Goal: Task Accomplishment & Management: Manage account settings

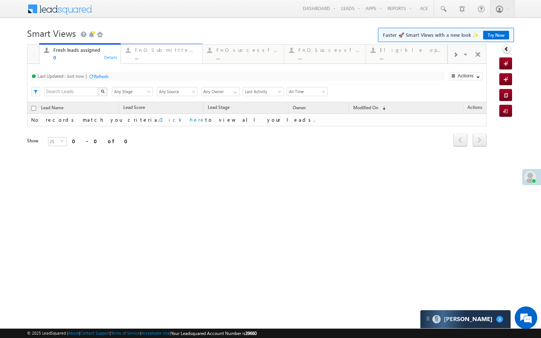
click at [150, 57] on div "..." at bounding box center [166, 58] width 63 height 6
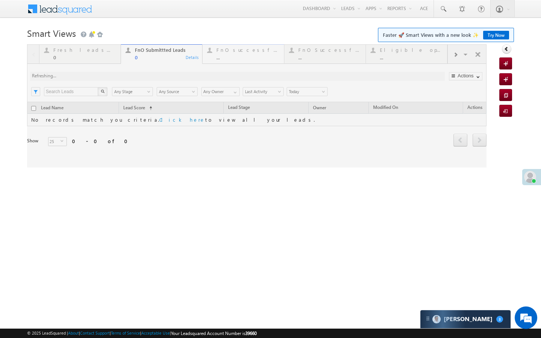
click at [233, 59] on div "..." at bounding box center [248, 58] width 63 height 6
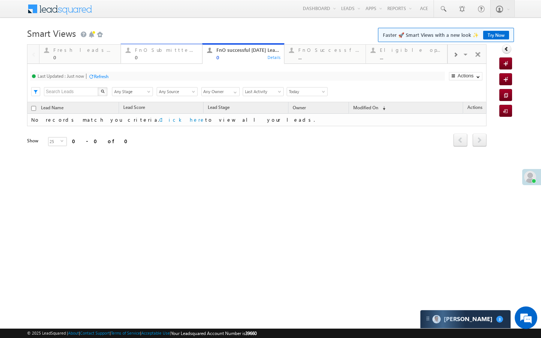
click at [179, 56] on div "0" at bounding box center [166, 58] width 63 height 6
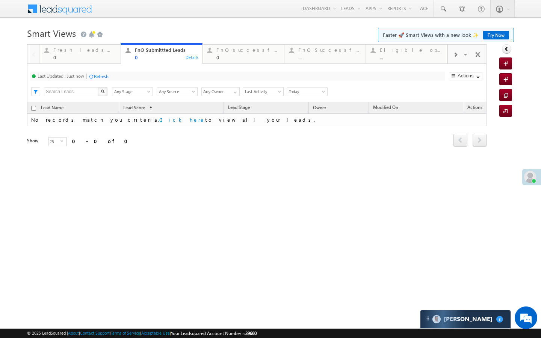
click at [307, 93] on span "Today" at bounding box center [306, 91] width 38 height 7
click at [294, 114] on link "[DATE]" at bounding box center [306, 117] width 38 height 7
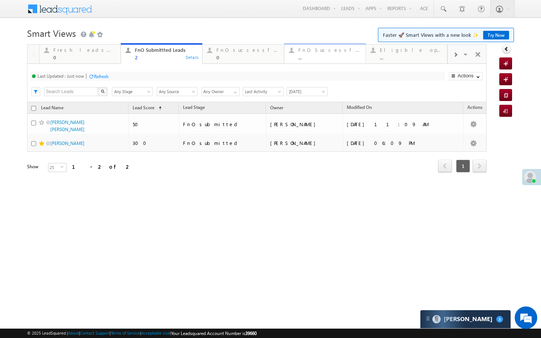
click at [308, 55] on div "..." at bounding box center [330, 58] width 63 height 6
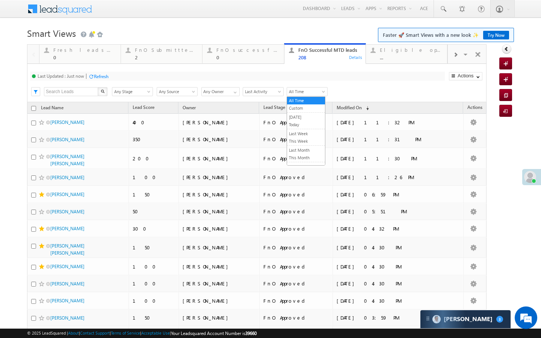
click at [304, 91] on span "All Time" at bounding box center [306, 91] width 38 height 7
click at [305, 117] on link "[DATE]" at bounding box center [306, 117] width 38 height 7
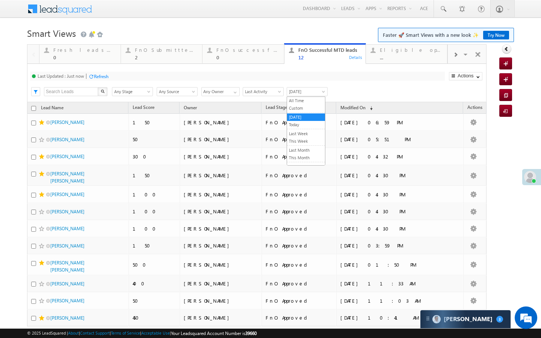
click at [312, 95] on link "[DATE]" at bounding box center [307, 91] width 41 height 9
click at [305, 100] on link "All Time" at bounding box center [306, 100] width 38 height 7
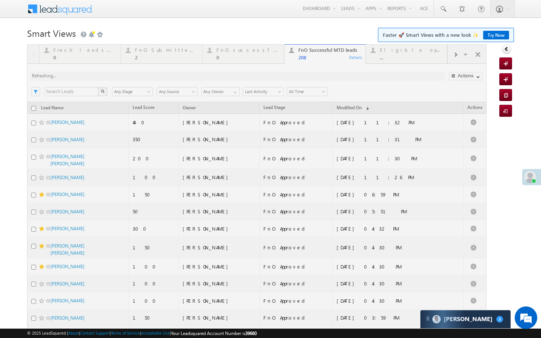
click at [172, 59] on div at bounding box center [257, 321] width 460 height 554
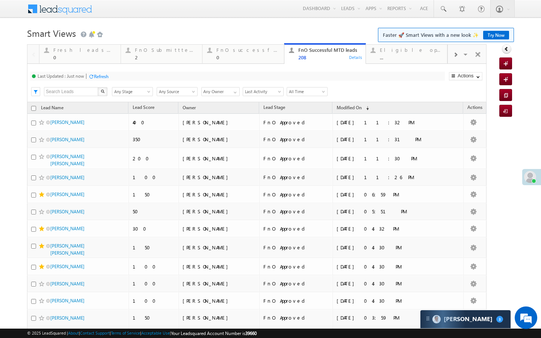
click at [172, 59] on div "2" at bounding box center [166, 58] width 63 height 6
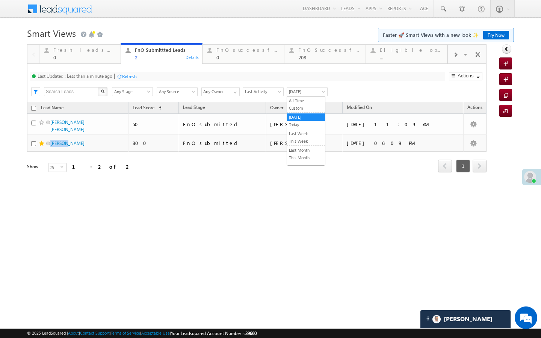
click at [302, 91] on span "[DATE]" at bounding box center [306, 91] width 38 height 7
click at [298, 123] on link "Today" at bounding box center [306, 124] width 38 height 7
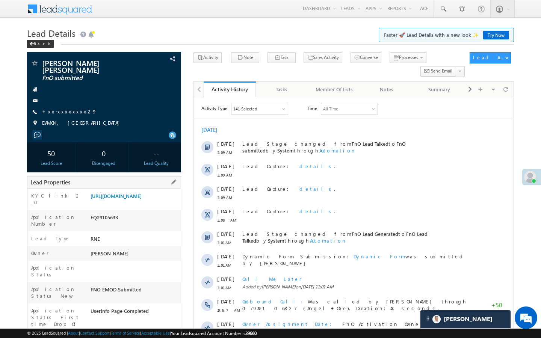
drag, startPoint x: 90, startPoint y: 317, endPoint x: 123, endPoint y: 317, distance: 32.7
copy div "AABO970811"
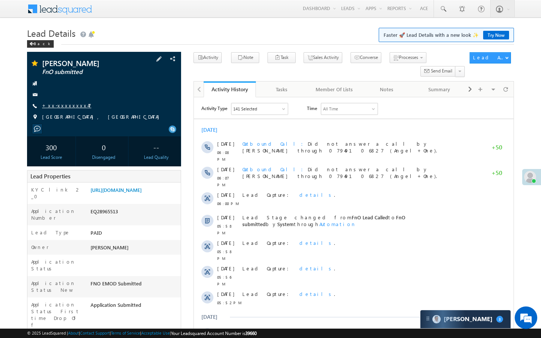
click at [62, 105] on link "+xx-xxxxxxxx47" at bounding box center [66, 105] width 49 height 6
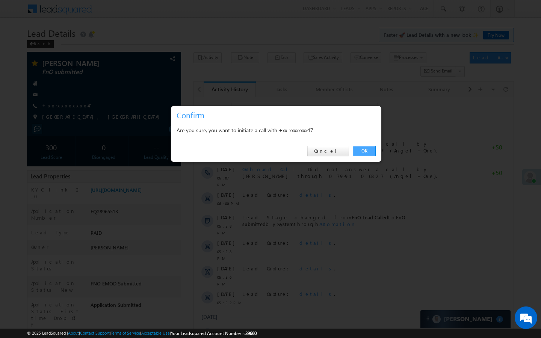
click at [369, 151] on link "OK" at bounding box center [364, 151] width 23 height 11
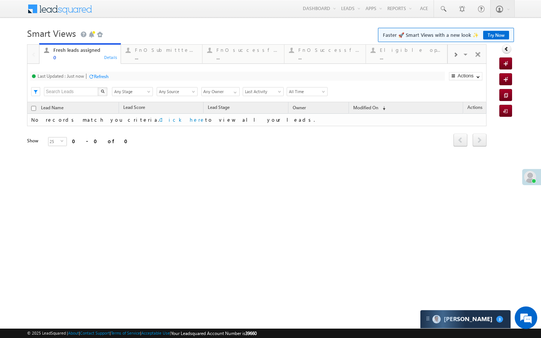
click at [455, 55] on span at bounding box center [455, 55] width 5 height 6
click at [459, 56] on div at bounding box center [455, 54] width 15 height 17
click at [430, 55] on div "..." at bounding box center [411, 58] width 63 height 6
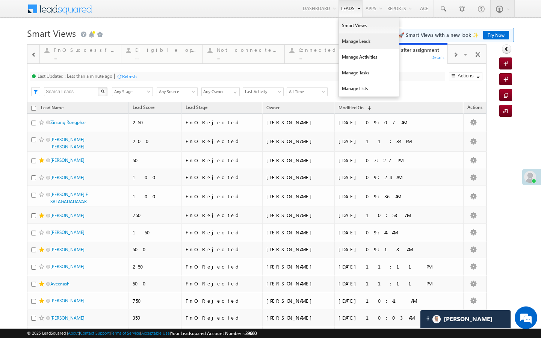
click at [343, 36] on link "Manage Leads" at bounding box center [369, 41] width 60 height 16
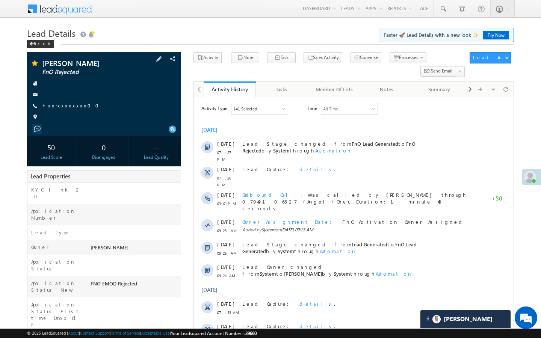
click at [64, 102] on div "[PERSON_NAME] FnO Rejected +xx-xxxxxxxx00" at bounding box center [104, 91] width 147 height 65
click at [67, 108] on link "+xx-xxxxxxxx00" at bounding box center [72, 105] width 61 height 6
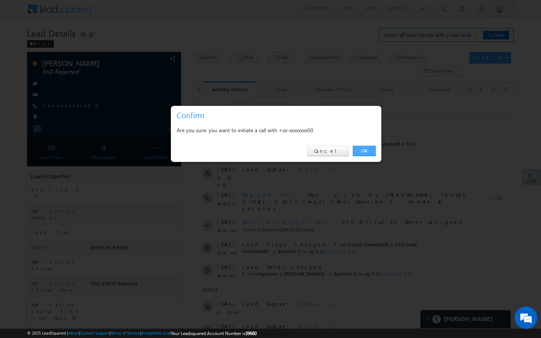
click at [364, 154] on link "OK" at bounding box center [364, 151] width 23 height 11
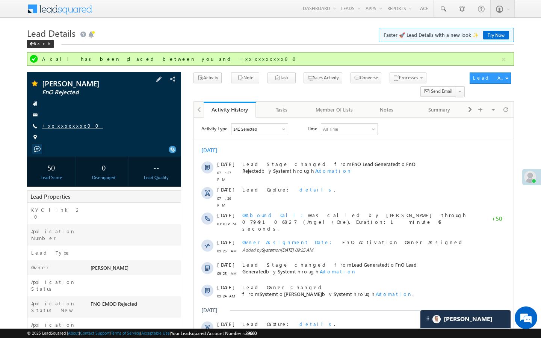
click at [63, 128] on link "+xx-xxxxxxxx00" at bounding box center [72, 126] width 61 height 6
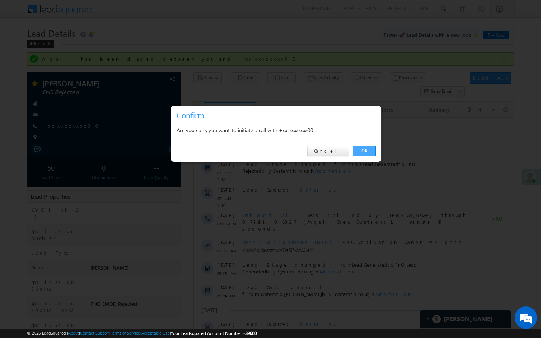
click at [370, 150] on link "OK" at bounding box center [364, 151] width 23 height 11
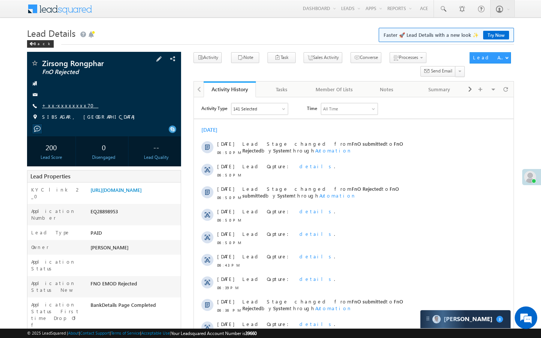
click at [70, 105] on link "+xx-xxxxxxxx70" at bounding box center [70, 105] width 56 height 6
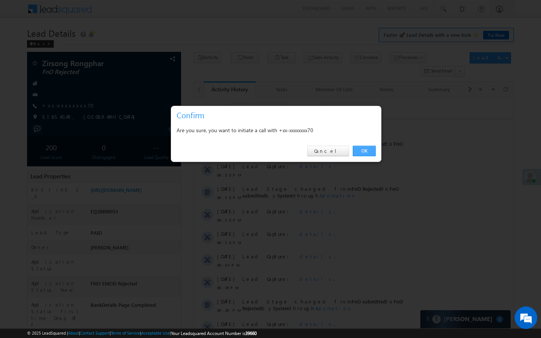
click at [370, 148] on link "OK" at bounding box center [364, 151] width 23 height 11
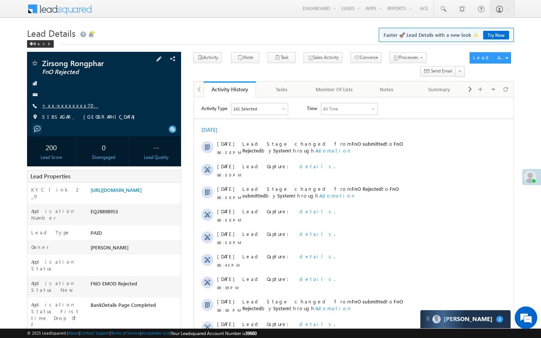
click at [64, 103] on link "+xx-xxxxxxxx70" at bounding box center [70, 105] width 56 height 6
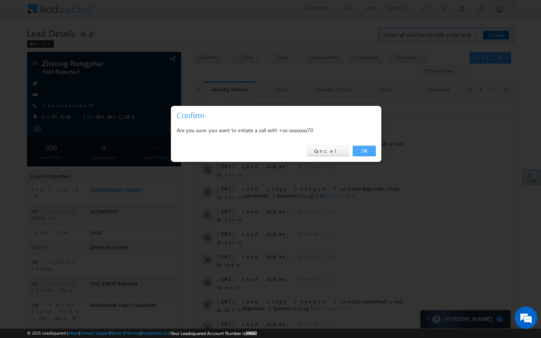
drag, startPoint x: 371, startPoint y: 149, endPoint x: 177, endPoint y: 65, distance: 211.3
click at [371, 149] on link "OK" at bounding box center [364, 151] width 23 height 11
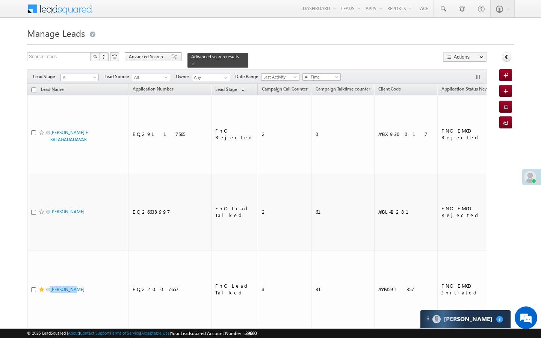
click at [150, 61] on div "Advanced Search" at bounding box center [153, 56] width 57 height 9
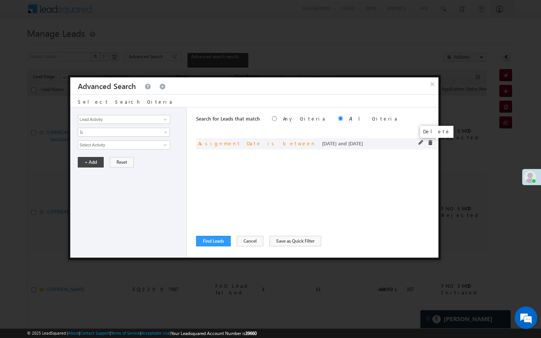
click at [429, 144] on span at bounding box center [430, 142] width 5 height 5
click at [123, 120] on input "Lead Activity" at bounding box center [124, 119] width 92 height 9
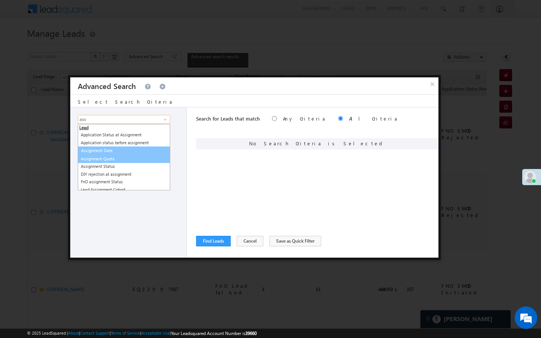
click at [111, 151] on link "Assignment Date" at bounding box center [124, 151] width 92 height 9
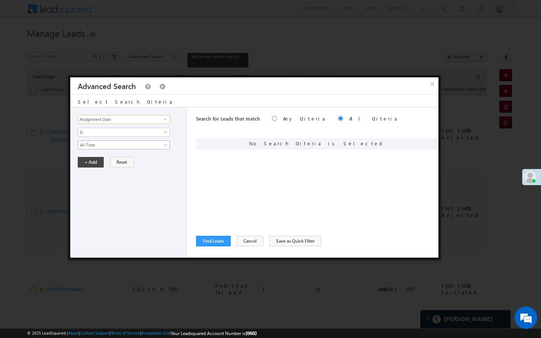
type input "Assignment Date"
click at [111, 145] on span "All Time" at bounding box center [119, 145] width 82 height 7
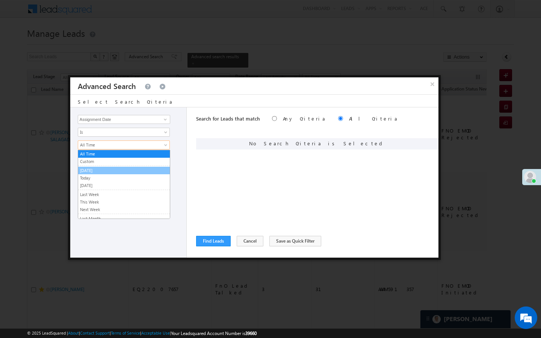
click at [105, 172] on link "[DATE]" at bounding box center [124, 170] width 92 height 7
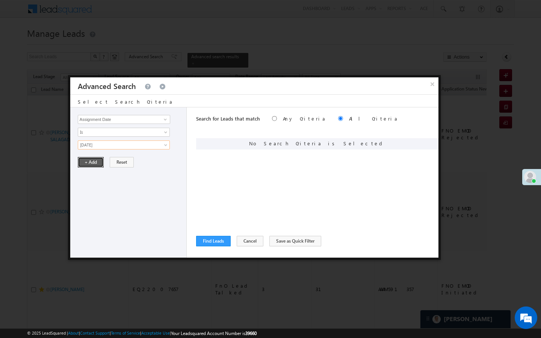
click at [100, 164] on button "+ Add" at bounding box center [91, 162] width 26 height 11
click at [221, 238] on button "Find Leads" at bounding box center [213, 241] width 35 height 11
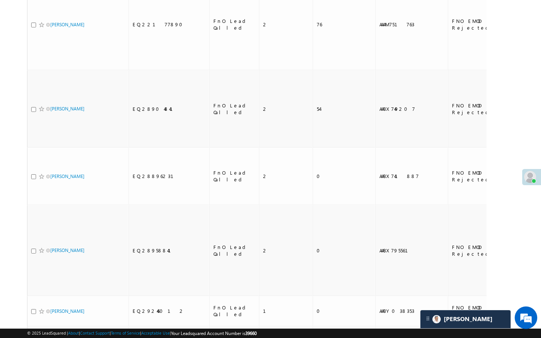
scroll to position [2007, 0]
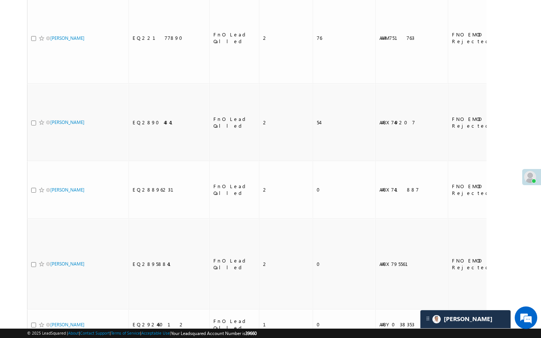
click at [535, 295] on body "Menu Tanya Sharma Tanya .shar ma@an gelbr oking .com" at bounding box center [270, 40] width 541 height 4094
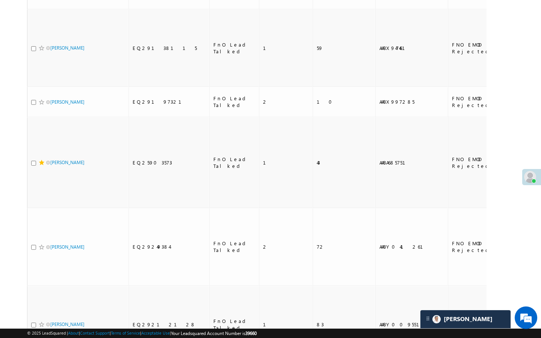
scroll to position [0, 0]
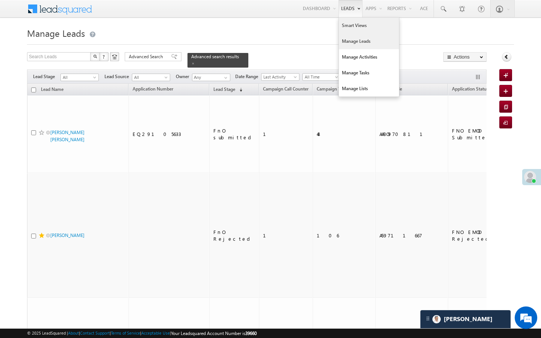
click at [343, 27] on link "Smart Views" at bounding box center [369, 26] width 60 height 16
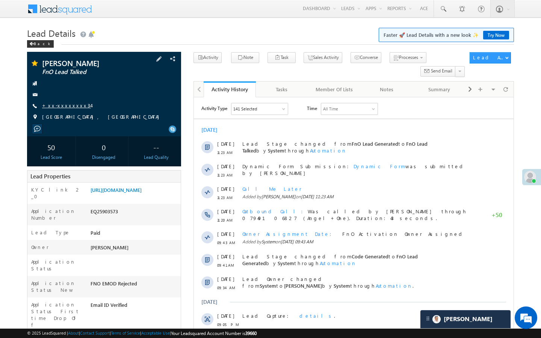
click at [68, 105] on link "+xx-xxxxxxxx34" at bounding box center [66, 105] width 49 height 6
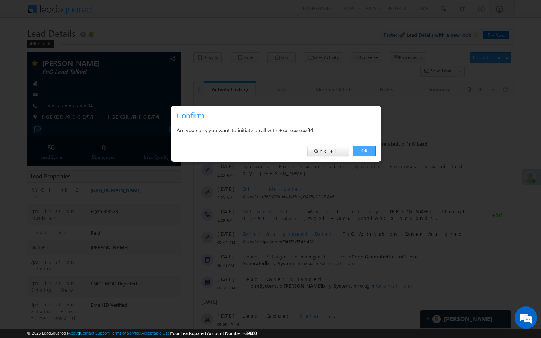
click at [366, 153] on link "OK" at bounding box center [364, 151] width 23 height 11
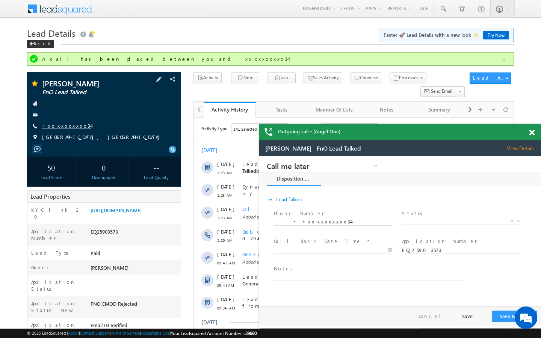
click at [62, 129] on link "+xx-xxxxxxxx34" at bounding box center [66, 126] width 49 height 6
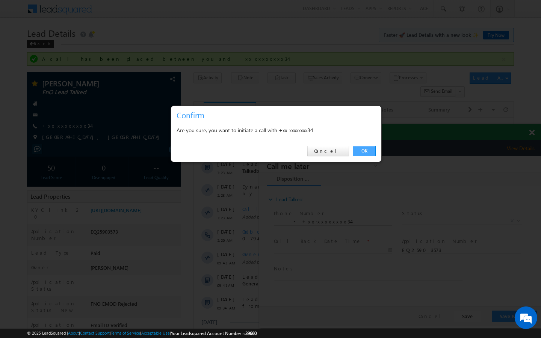
click at [371, 155] on link "OK" at bounding box center [364, 151] width 23 height 11
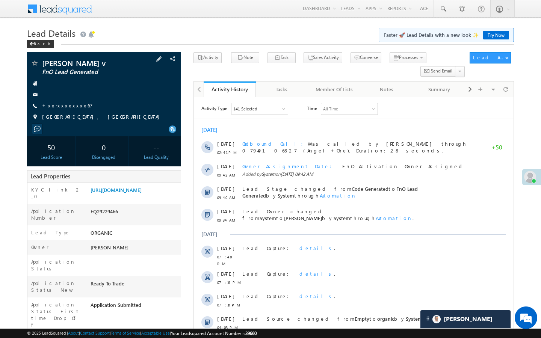
click at [70, 106] on link "+xx-xxxxxxxx67" at bounding box center [67, 105] width 51 height 6
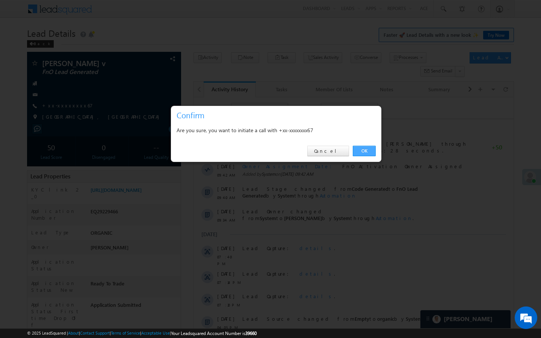
click at [356, 148] on link "OK" at bounding box center [364, 151] width 23 height 11
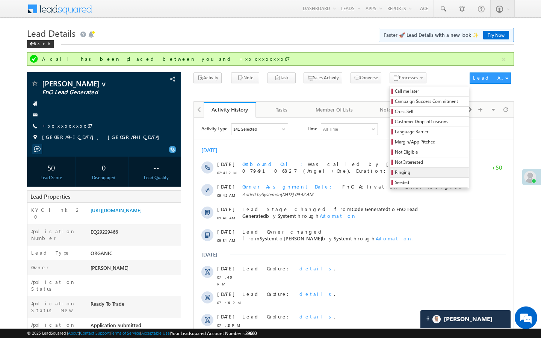
click at [395, 173] on span "Ringing" at bounding box center [430, 172] width 71 height 7
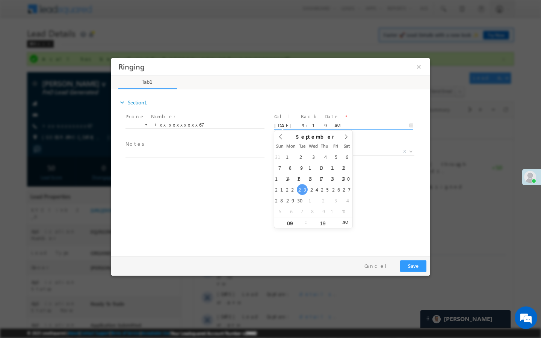
click at [379, 127] on input "09/23/25 9:19 AM" at bounding box center [343, 126] width 139 height 8
type input "09/24/25 9:19 AM"
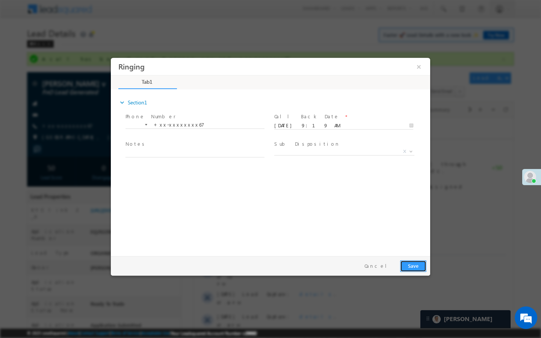
drag, startPoint x: 410, startPoint y: 264, endPoint x: 539, endPoint y: 58, distance: 243.6
click at [410, 264] on button "Save" at bounding box center [413, 267] width 26 height 12
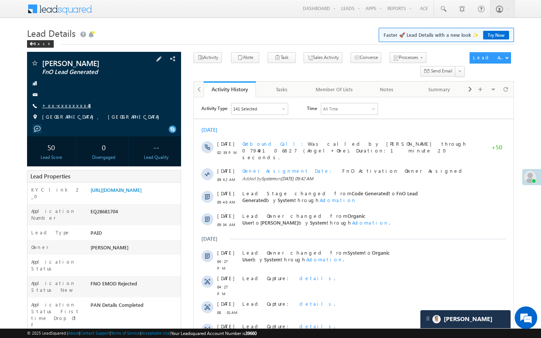
click at [70, 108] on link "+xx-xxxxxxxx43" at bounding box center [66, 105] width 49 height 6
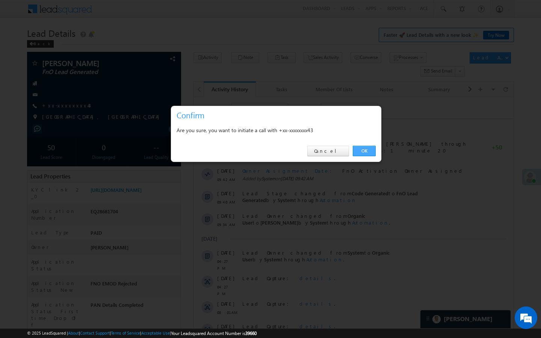
click at [356, 153] on link "OK" at bounding box center [364, 151] width 23 height 11
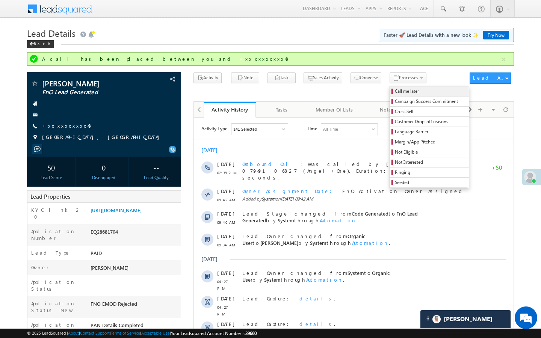
click at [395, 91] on span "Call me later" at bounding box center [430, 91] width 71 height 7
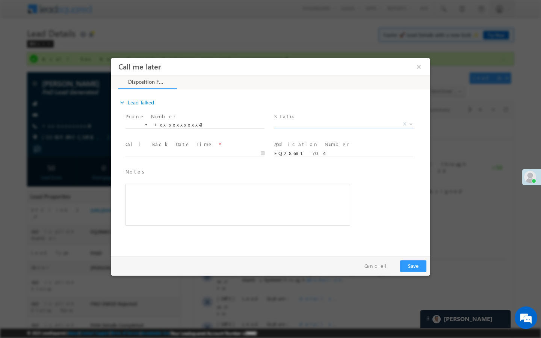
click at [343, 124] on span "X" at bounding box center [344, 125] width 140 height 8
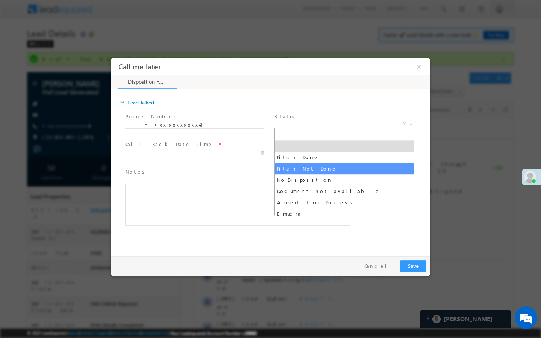
select select "Pitch Not Done"
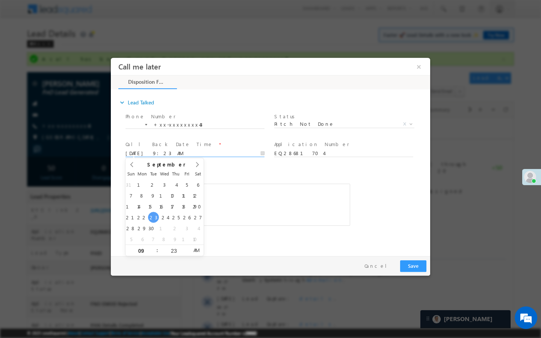
click at [246, 156] on input "[DATE] 9:23 AM" at bounding box center [195, 154] width 139 height 8
type input "[DATE] 9:23 AM"
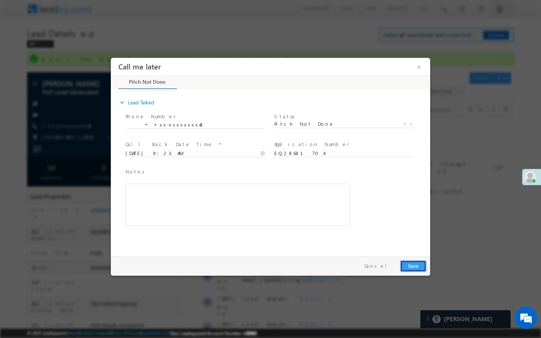
click at [411, 264] on button "Save" at bounding box center [413, 267] width 26 height 12
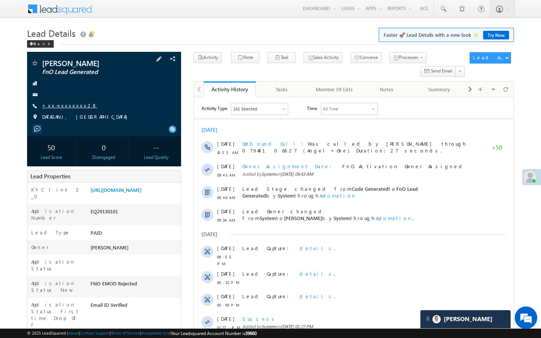
click at [66, 103] on link "+xx-xxxxxxxx28" at bounding box center [69, 105] width 55 height 6
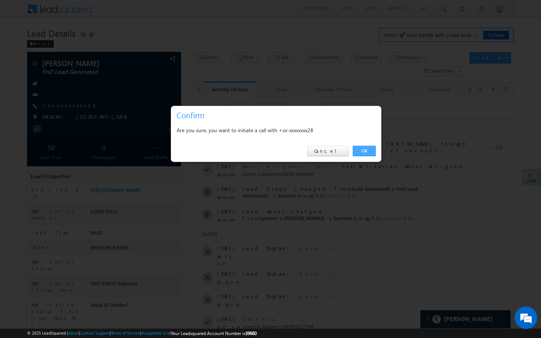
drag, startPoint x: 361, startPoint y: 153, endPoint x: 165, endPoint y: 60, distance: 216.6
click at [361, 153] on link "OK" at bounding box center [364, 151] width 23 height 11
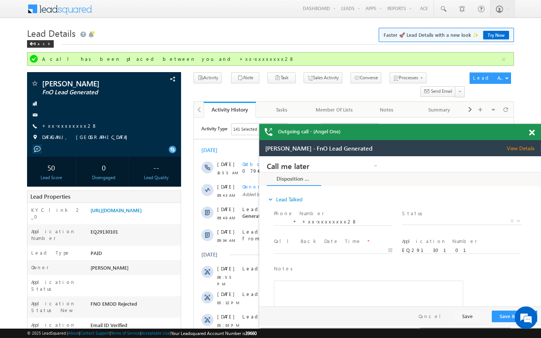
click at [530, 133] on span at bounding box center [532, 133] width 6 height 6
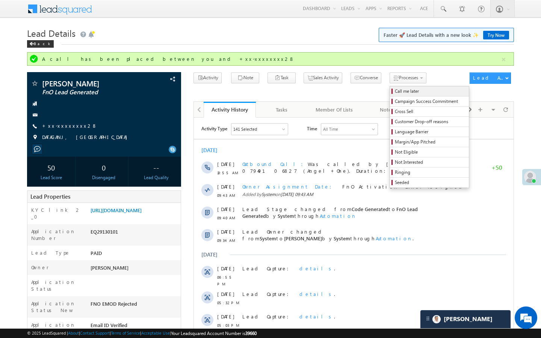
click at [395, 91] on span "Call me later" at bounding box center [430, 91] width 71 height 7
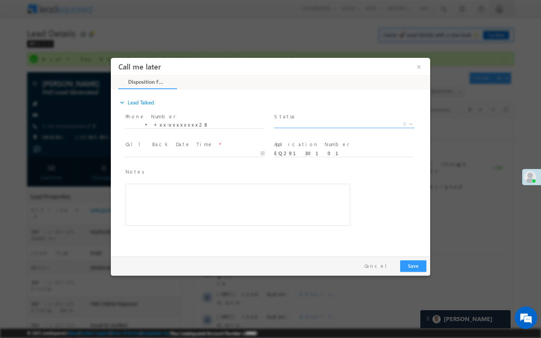
click at [318, 127] on span "X" at bounding box center [344, 125] width 140 height 8
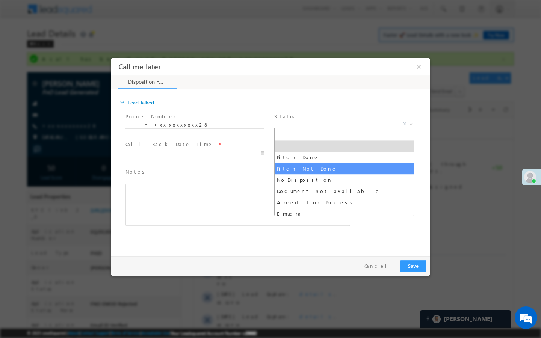
select select "Pitch Not Done"
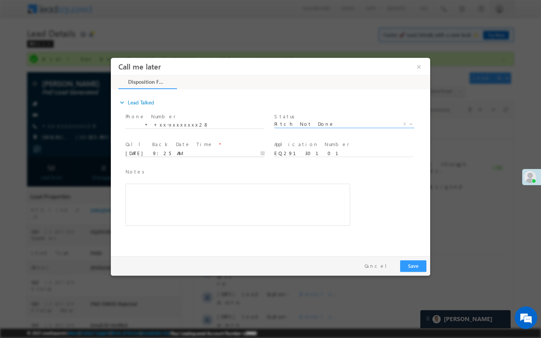
click at [247, 153] on input "09/23/25 9:25 AM" at bounding box center [195, 154] width 139 height 8
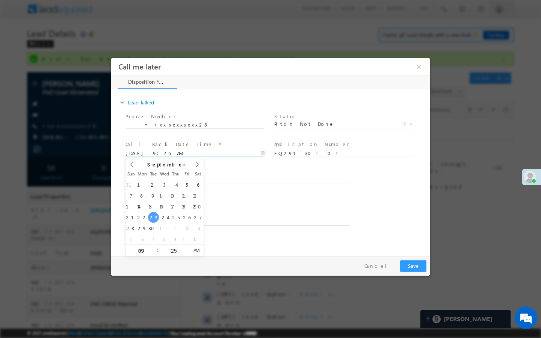
click at [161, 213] on div "31 1 2 3 4 5 6 7 8 9 10 11 12 13 14 15 16 17 18 19 20 21 22 23 24 25 26 27 28 2…" at bounding box center [165, 211] width 78 height 65
type input "09/24/25 9:25 AM"
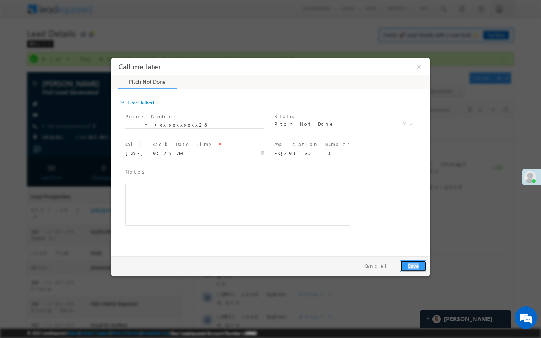
click at [409, 268] on button "Save" at bounding box center [413, 267] width 26 height 12
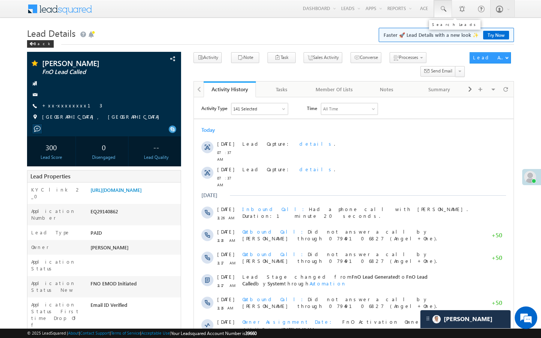
click at [446, 11] on span at bounding box center [444, 9] width 8 height 8
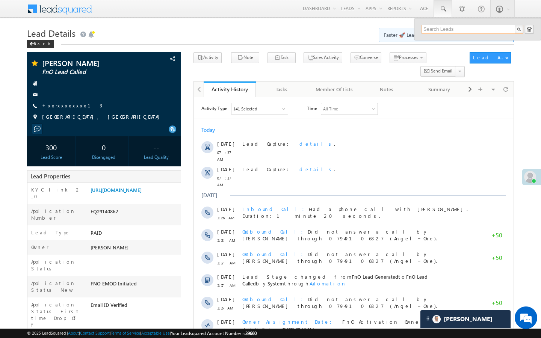
click at [432, 29] on input "text" at bounding box center [473, 29] width 102 height 9
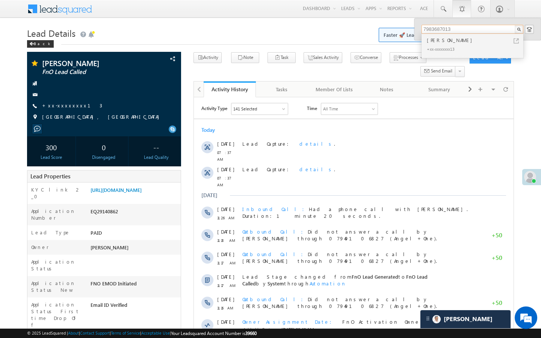
type input "7983687013"
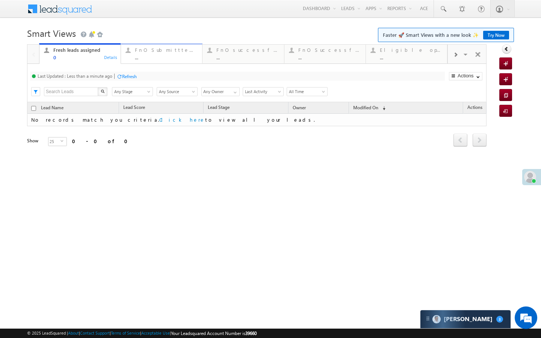
click at [144, 59] on div "..." at bounding box center [166, 58] width 63 height 6
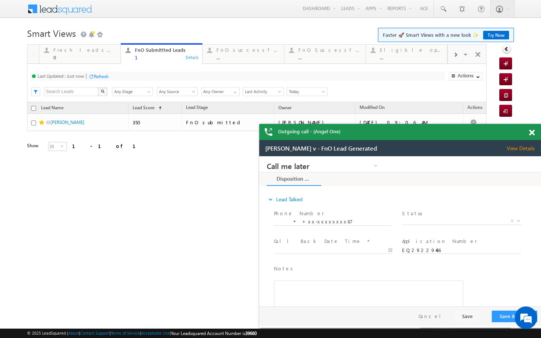
click at [533, 135] on span at bounding box center [532, 133] width 6 height 6
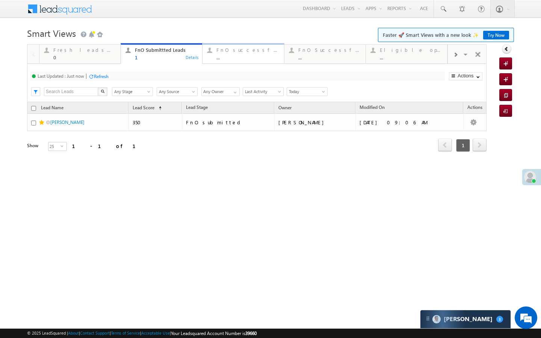
click at [227, 60] on div "..." at bounding box center [248, 58] width 63 height 6
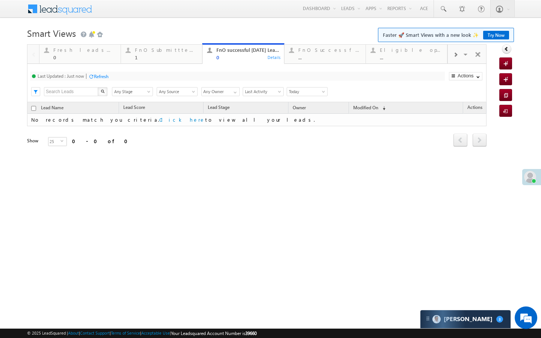
click at [149, 65] on div "Last Updated : Just now Refresh Refreshing... Search X Lead Stage Any Stage Any…" at bounding box center [257, 83] width 460 height 38
drag, startPoint x: 149, startPoint y: 61, endPoint x: 139, endPoint y: 61, distance: 9.0
click at [149, 61] on link "FnO Submittted Leads 1 Details" at bounding box center [162, 53] width 82 height 20
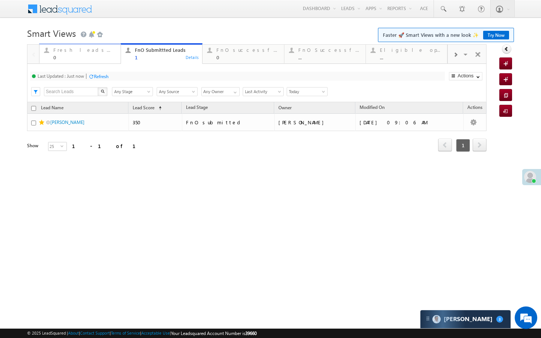
drag, startPoint x: 90, startPoint y: 59, endPoint x: 95, endPoint y: 67, distance: 9.1
click at [90, 59] on div "0" at bounding box center [84, 58] width 63 height 6
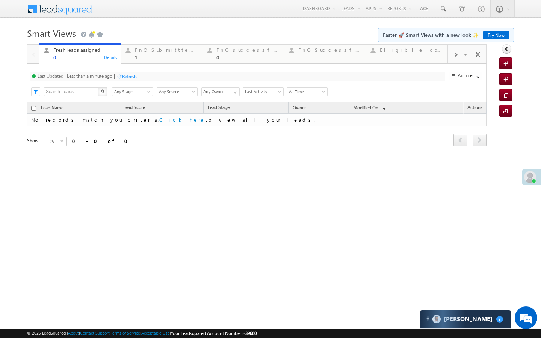
click at [120, 77] on div at bounding box center [120, 77] width 6 height 6
click at [151, 61] on link "FnO Submittted Leads 1 Details" at bounding box center [162, 53] width 82 height 20
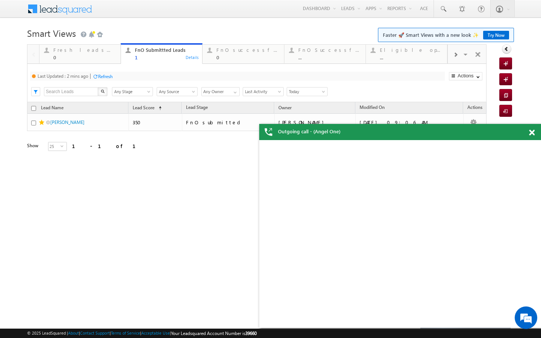
click at [109, 77] on div "Refresh" at bounding box center [105, 77] width 15 height 6
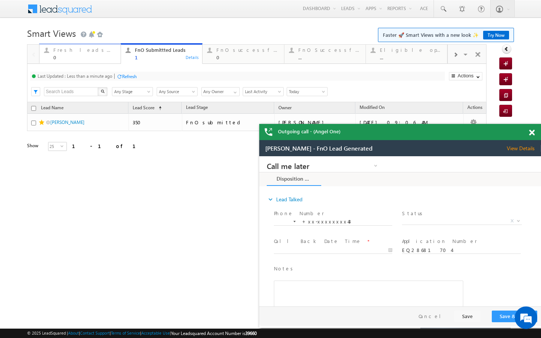
drag, startPoint x: 105, startPoint y: 54, endPoint x: 112, endPoint y: 89, distance: 36.1
click at [105, 54] on div "Fresh leads assigned 0" at bounding box center [84, 52] width 63 height 15
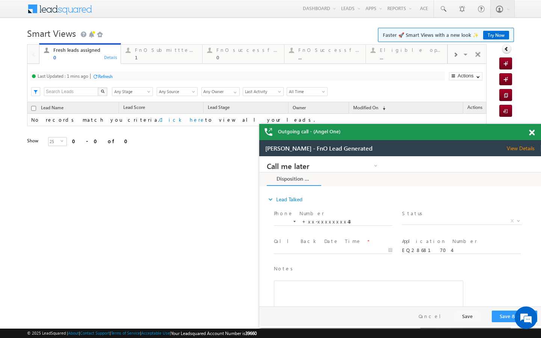
click at [105, 74] on div "Refresh" at bounding box center [105, 77] width 15 height 6
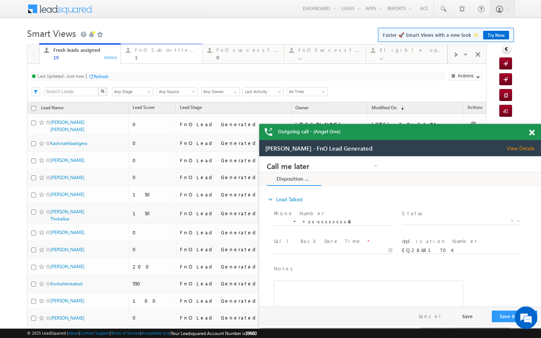
click at [158, 58] on div "1" at bounding box center [166, 58] width 63 height 6
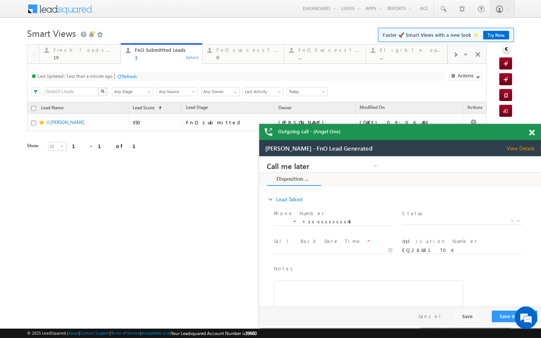
click at [122, 79] on div at bounding box center [120, 77] width 6 height 6
drag, startPoint x: 103, startPoint y: 61, endPoint x: 103, endPoint y: 69, distance: 8.3
click at [103, 61] on link "Fresh leads assigned 19 Details" at bounding box center [80, 53] width 82 height 20
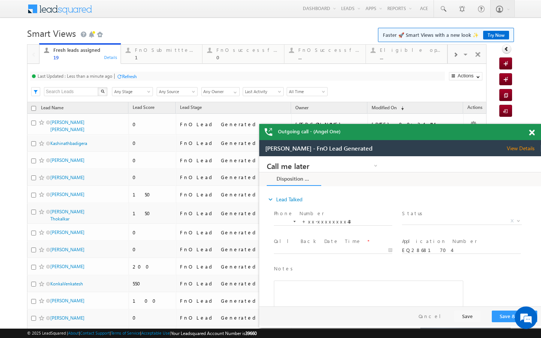
click at [124, 75] on div "Refresh" at bounding box center [129, 77] width 15 height 6
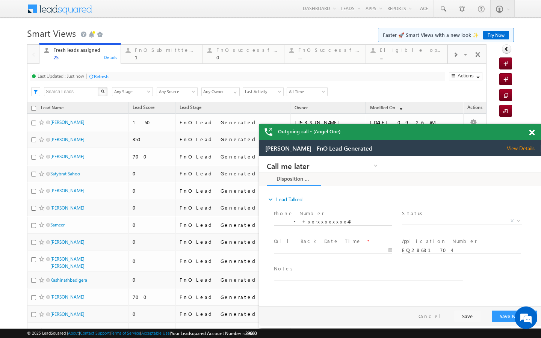
drag, startPoint x: 155, startPoint y: 57, endPoint x: 133, endPoint y: 64, distance: 22.6
click at [146, 53] on div "FnO Submittted Leads 1" at bounding box center [166, 52] width 63 height 15
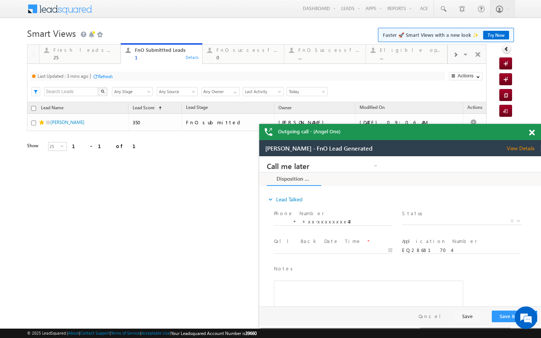
click at [103, 75] on div "Refresh" at bounding box center [105, 77] width 15 height 6
drag, startPoint x: 102, startPoint y: 56, endPoint x: 108, endPoint y: 91, distance: 35.5
click at [102, 56] on div "25" at bounding box center [84, 58] width 63 height 6
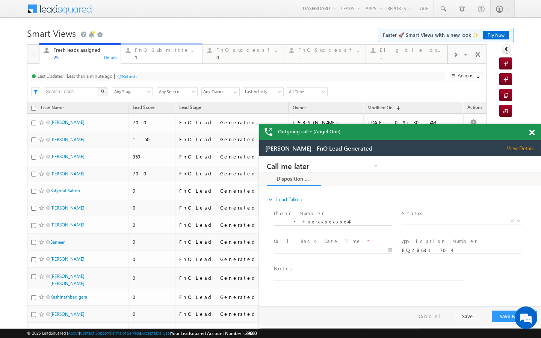
click at [144, 53] on div "FnO Submittted Leads" at bounding box center [166, 50] width 63 height 6
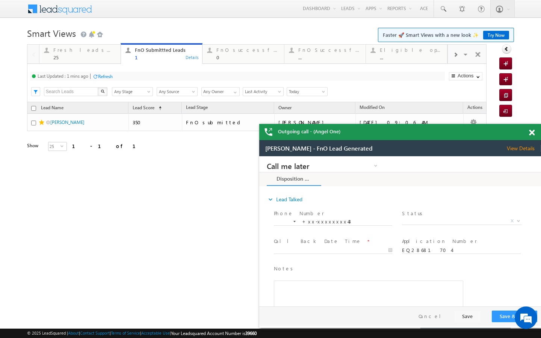
click at [105, 82] on div "Last Updated : 1 mins ago Refresh Refreshing... Search X Lead Stage Any Stage A…" at bounding box center [257, 83] width 460 height 38
click at [105, 74] on div "Refresh" at bounding box center [105, 77] width 15 height 6
click at [100, 59] on div "25" at bounding box center [84, 58] width 63 height 6
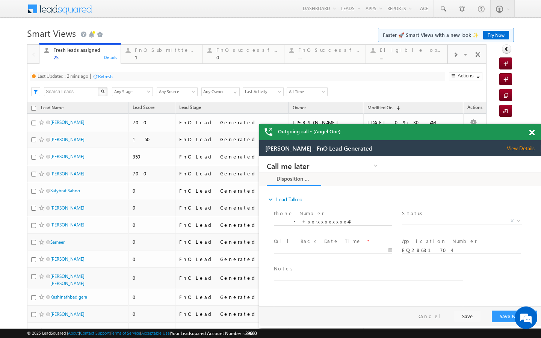
click at [110, 81] on div "Last Updated : 2 mins ago Refresh Refreshing... Search X Lead Stage Any Stage A…" at bounding box center [257, 83] width 460 height 38
click at [105, 78] on div "Refresh" at bounding box center [105, 77] width 15 height 6
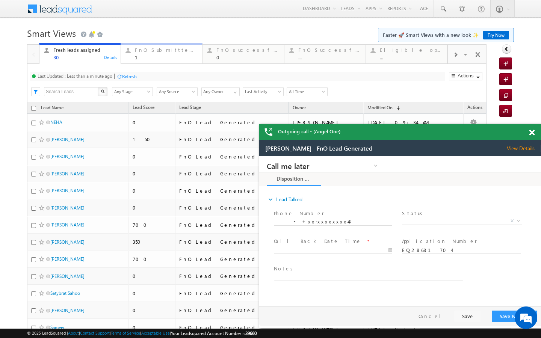
click at [138, 61] on link "FnO Submittted Leads 1 Details" at bounding box center [162, 53] width 82 height 20
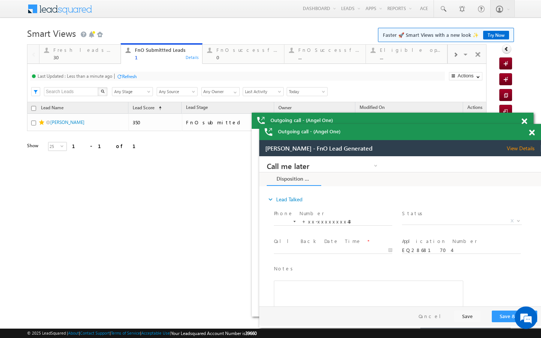
click at [120, 76] on div at bounding box center [120, 77] width 6 height 6
drag, startPoint x: 112, startPoint y: 61, endPoint x: 112, endPoint y: 83, distance: 21.4
click at [112, 61] on link "Fresh leads assigned 30 Details" at bounding box center [80, 53] width 82 height 20
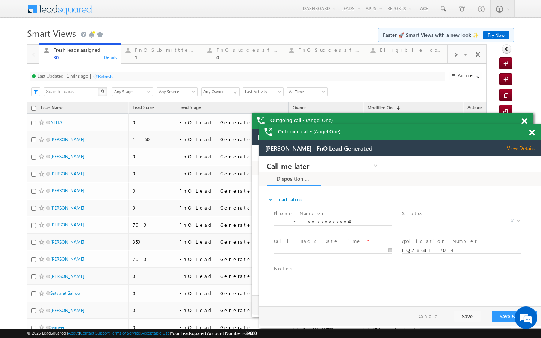
click at [113, 79] on div "Refresh" at bounding box center [105, 77] width 15 height 6
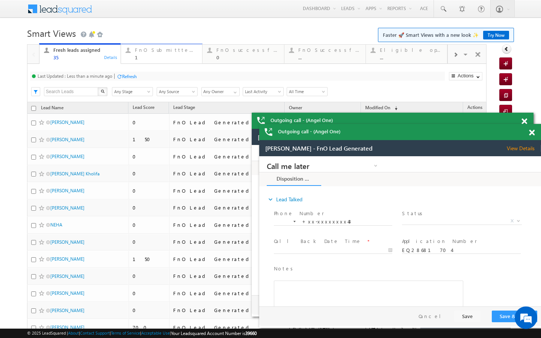
click at [143, 59] on div "1" at bounding box center [166, 58] width 63 height 6
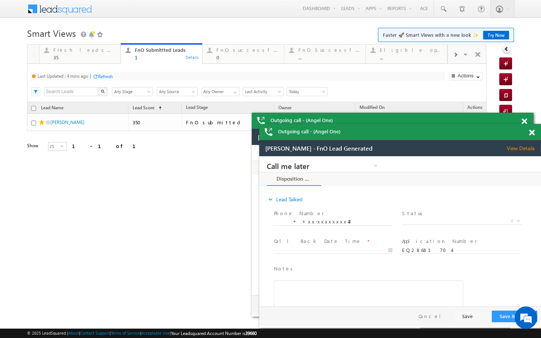
click at [110, 77] on div "Refresh" at bounding box center [105, 77] width 15 height 6
drag, startPoint x: 119, startPoint y: 62, endPoint x: 118, endPoint y: 82, distance: 19.6
click at [119, 62] on link "Fresh leads assigned 35 Details" at bounding box center [80, 53] width 82 height 20
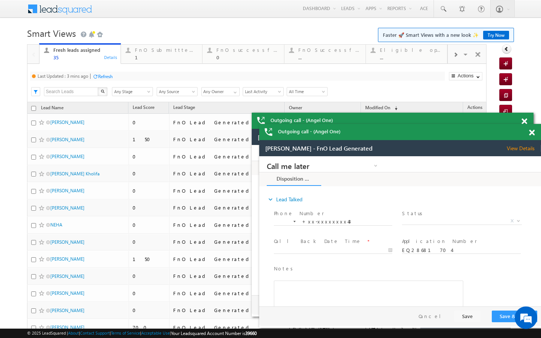
click at [111, 76] on div "Refresh" at bounding box center [105, 77] width 15 height 6
click at [138, 59] on div "1" at bounding box center [166, 58] width 63 height 6
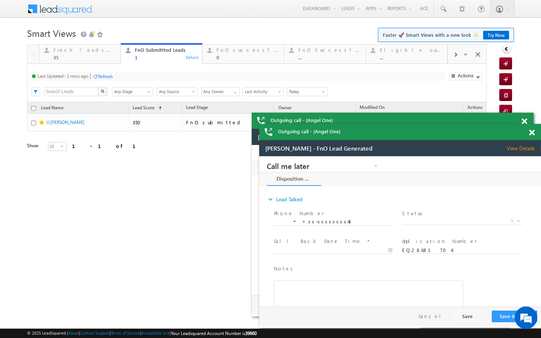
click at [109, 76] on div "Refresh" at bounding box center [105, 77] width 15 height 6
click at [92, 59] on div "35" at bounding box center [84, 58] width 63 height 6
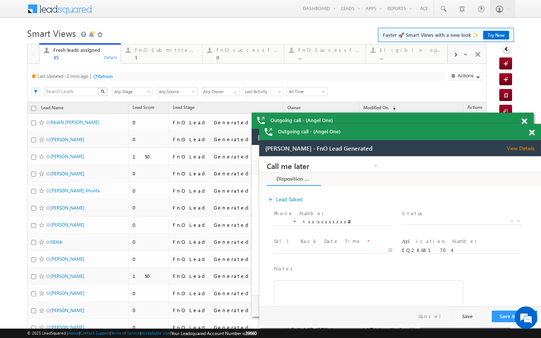
click at [102, 76] on div "Refresh" at bounding box center [105, 77] width 15 height 6
click at [133, 56] on div "FnO Submittted Leads 1 Details" at bounding box center [162, 52] width 80 height 15
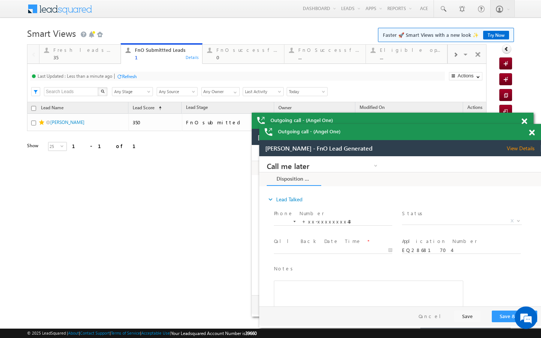
click at [123, 74] on div "Refresh" at bounding box center [129, 77] width 15 height 6
click at [103, 64] on div "Last Updated : Less than a minute ago Refresh Refreshing... Search X Lead Stage…" at bounding box center [257, 83] width 460 height 38
click at [106, 50] on div "Fresh leads assigned" at bounding box center [84, 50] width 63 height 6
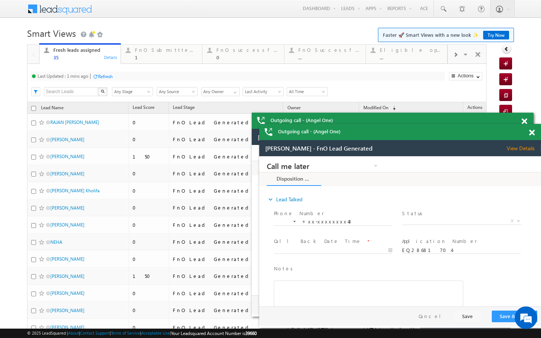
click at [108, 71] on div "Last Updated : 1 mins ago Refresh Refreshing... Search X Lead Stage Any Stage A…" at bounding box center [257, 83] width 460 height 38
click at [108, 74] on div "Refresh" at bounding box center [105, 77] width 15 height 6
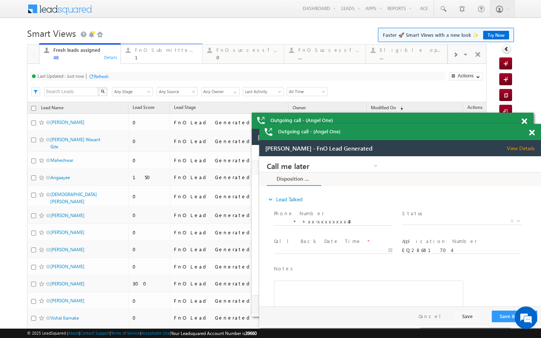
click at [150, 47] on div "FnO Submittted Leads" at bounding box center [166, 50] width 63 height 6
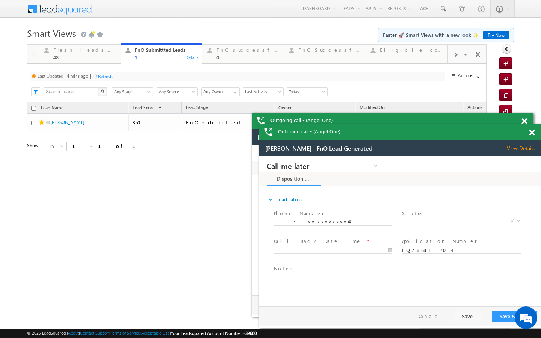
click at [110, 76] on div "Refresh" at bounding box center [105, 77] width 15 height 6
drag, startPoint x: 86, startPoint y: 52, endPoint x: 99, endPoint y: 85, distance: 35.1
click at [86, 52] on div "Fresh leads assigned" at bounding box center [84, 50] width 63 height 6
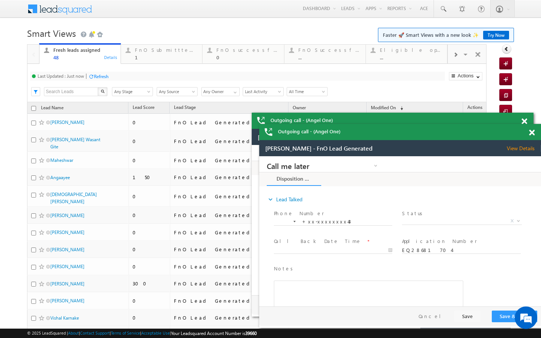
click at [92, 68] on div "Last Updated : Just now Refresh Refreshing... Search X Lead Stage Any Stage Any…" at bounding box center [257, 83] width 460 height 38
click at [92, 73] on div "Refresh" at bounding box center [98, 76] width 20 height 7
click at [171, 62] on link "FnO Submittted Leads 1 Details" at bounding box center [162, 53] width 82 height 20
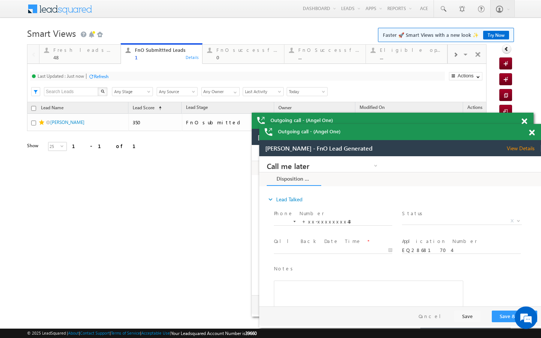
click at [104, 76] on div "Refresh" at bounding box center [101, 77] width 15 height 6
click at [107, 49] on div "Fresh leads assigned" at bounding box center [84, 50] width 63 height 6
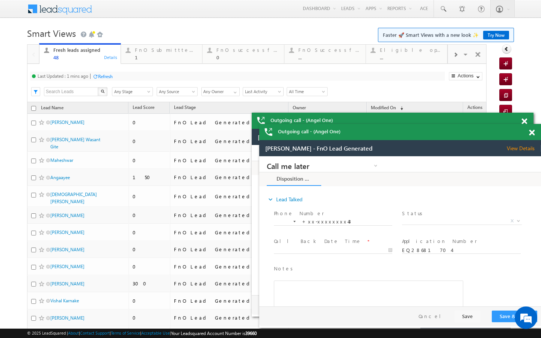
click at [108, 74] on div "Refresh" at bounding box center [105, 77] width 15 height 6
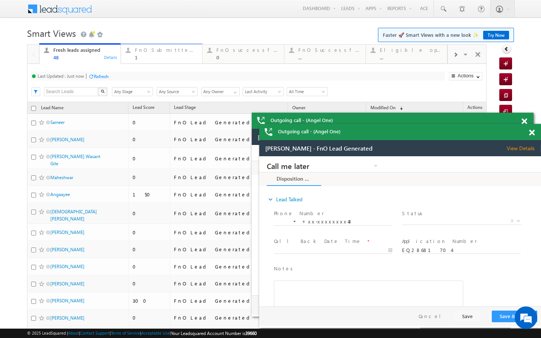
click at [143, 59] on div "1" at bounding box center [166, 58] width 63 height 6
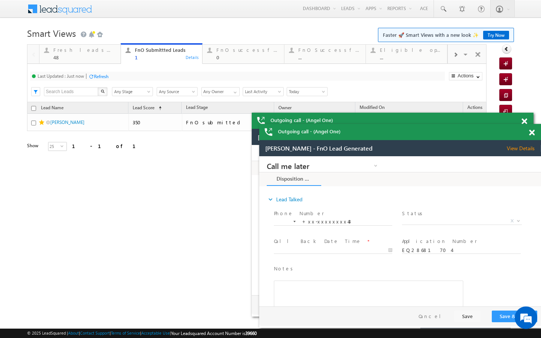
click at [103, 80] on div "Last Updated : Just now Refresh Refreshing..." at bounding box center [237, 76] width 415 height 9
click at [103, 75] on div "Refresh" at bounding box center [101, 77] width 15 height 6
drag, startPoint x: 117, startPoint y: 59, endPoint x: 120, endPoint y: 82, distance: 22.3
click at [117, 59] on div "Fresh leads assigned 48 Details" at bounding box center [80, 52] width 80 height 15
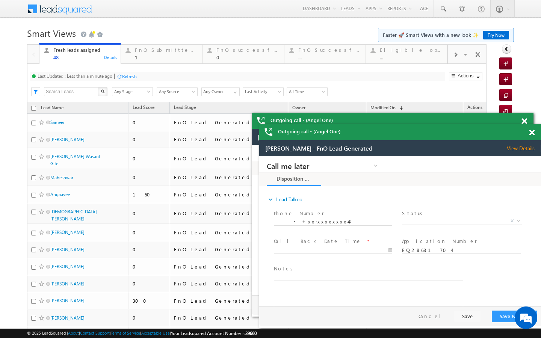
click at [126, 77] on div "Refresh" at bounding box center [129, 77] width 15 height 6
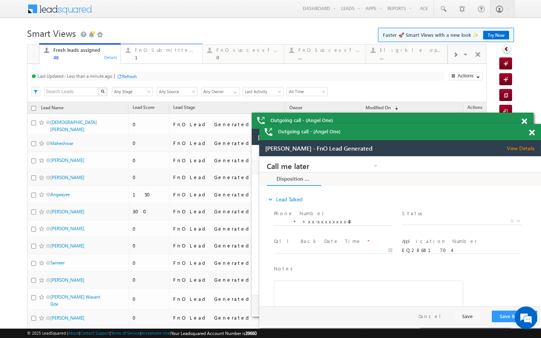
click at [158, 54] on div "FnO Submittted Leads 1" at bounding box center [166, 52] width 63 height 15
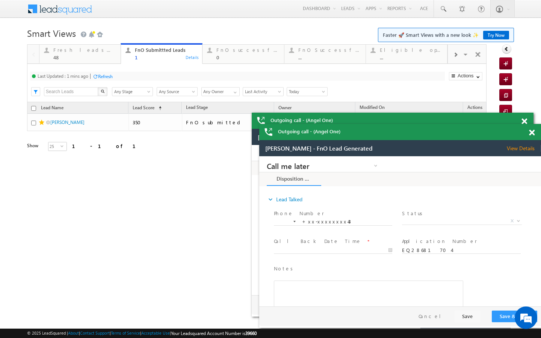
click at [112, 79] on div "Refresh" at bounding box center [105, 77] width 15 height 6
drag, startPoint x: 112, startPoint y: 57, endPoint x: 112, endPoint y: 76, distance: 19.2
click at [112, 57] on div "48" at bounding box center [84, 58] width 63 height 6
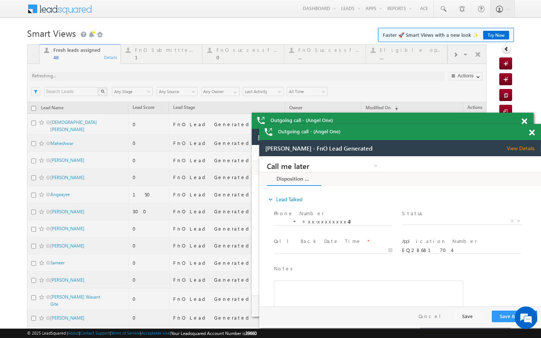
click at [107, 77] on div at bounding box center [257, 317] width 460 height 546
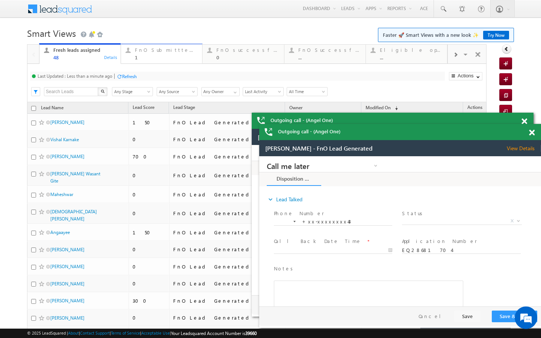
click at [152, 57] on div "1" at bounding box center [166, 58] width 63 height 6
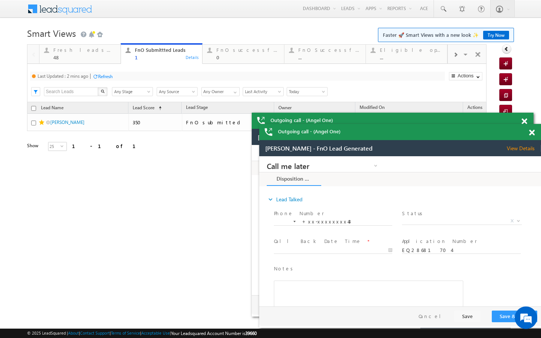
click at [111, 79] on div "Refresh" at bounding box center [105, 77] width 15 height 6
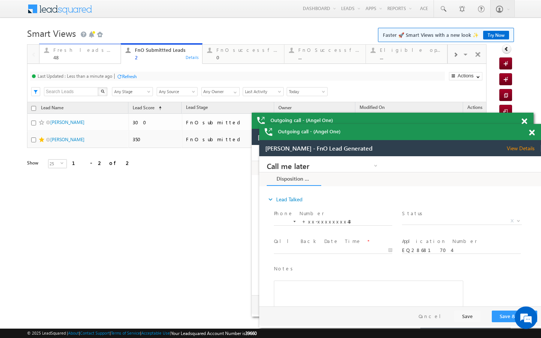
click at [105, 60] on link "Fresh leads assigned 48 Details" at bounding box center [80, 53] width 82 height 20
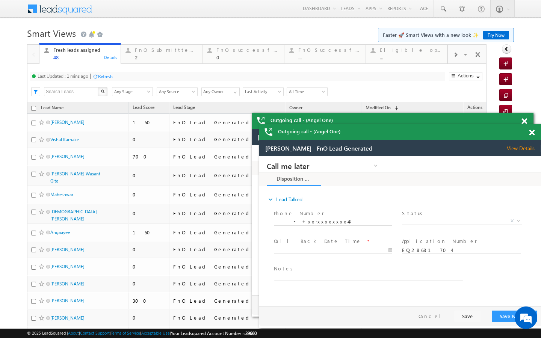
click at [108, 77] on div "Refresh" at bounding box center [105, 77] width 15 height 6
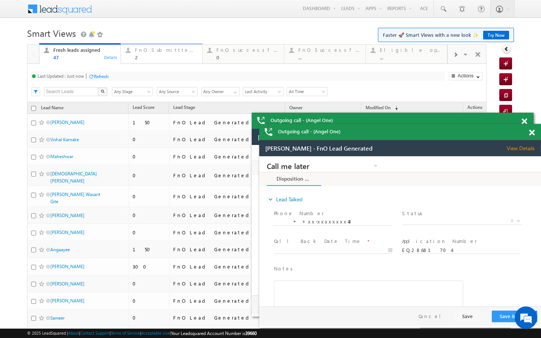
click at [164, 53] on div "FnO Submittted Leads 2" at bounding box center [166, 52] width 63 height 15
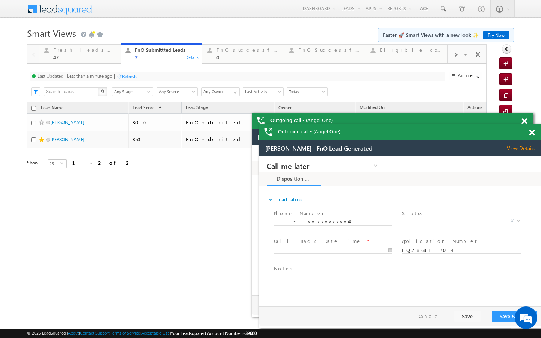
click at [121, 77] on div at bounding box center [120, 77] width 6 height 6
click at [89, 58] on div "47" at bounding box center [84, 58] width 63 height 6
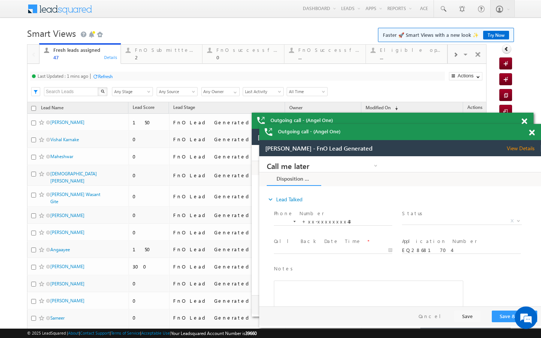
click div "Refresh"
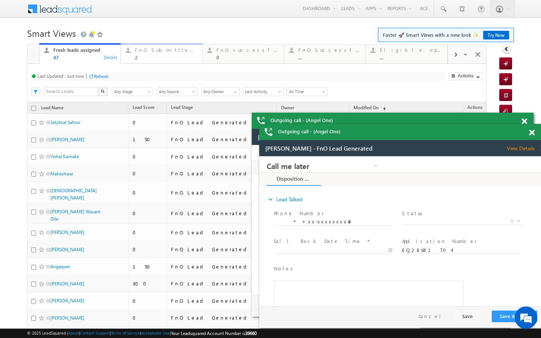
click link "FnO Submittted Leads 2 Details"
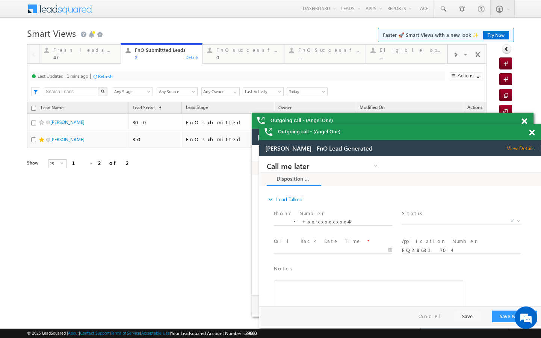
click div "Refresh"
click div "47"
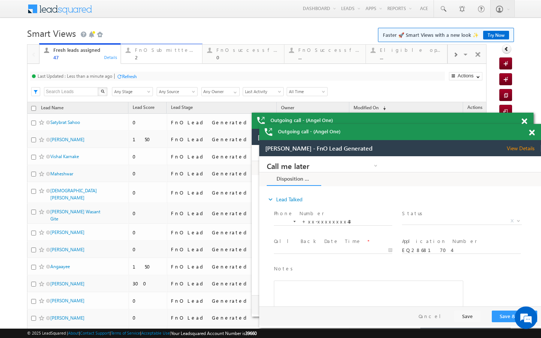
click div "2"
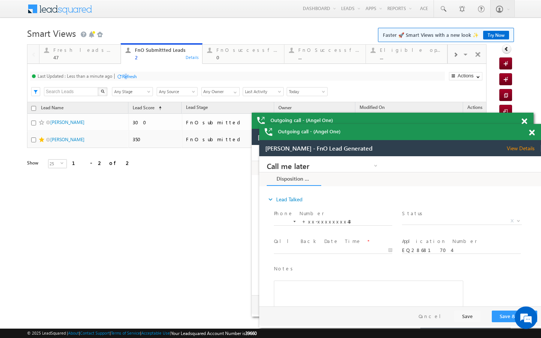
click div "Refresh"
click div "47"
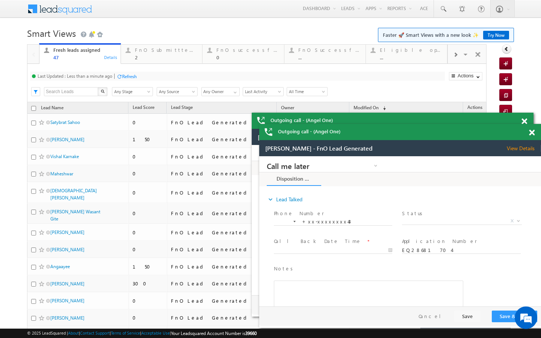
click div "Refresh"
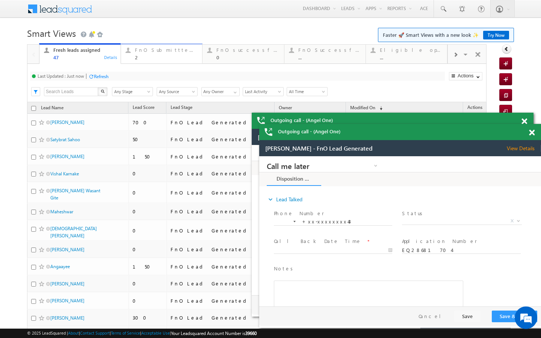
click link "FnO Submittted Leads 2 Details"
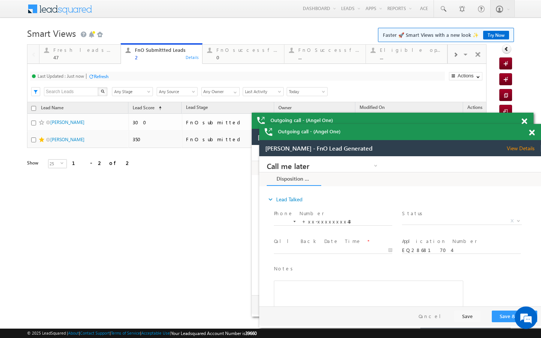
click div "Refresh"
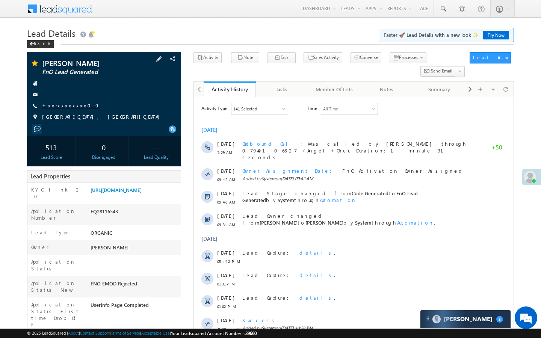
click at [69, 106] on link "+xx-xxxxxxxx09" at bounding box center [71, 105] width 58 height 6
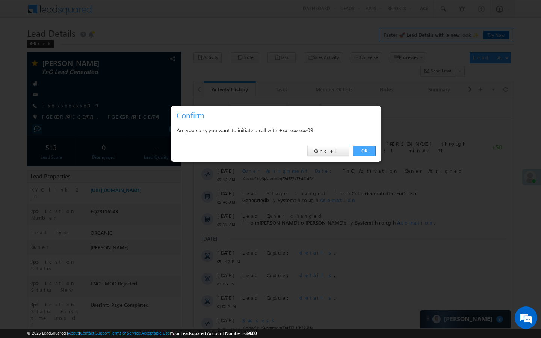
click at [359, 149] on link "OK" at bounding box center [364, 151] width 23 height 11
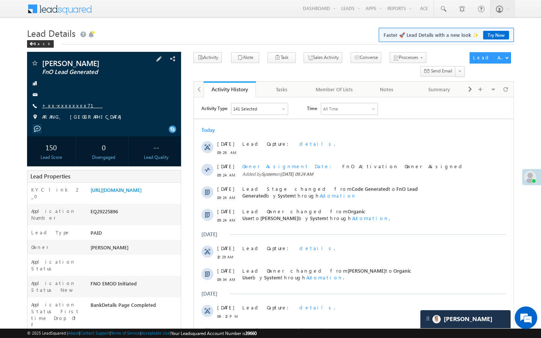
click at [65, 105] on link "+xx-xxxxxxxx71" at bounding box center [72, 105] width 61 height 6
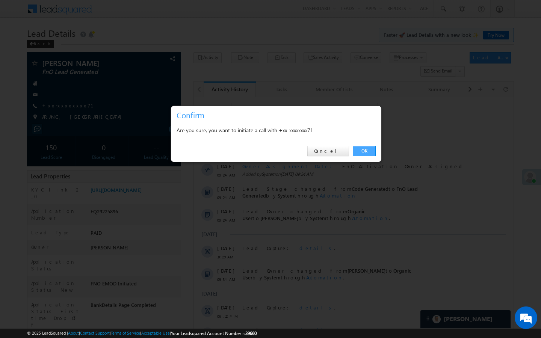
click at [375, 150] on link "OK" at bounding box center [364, 151] width 23 height 11
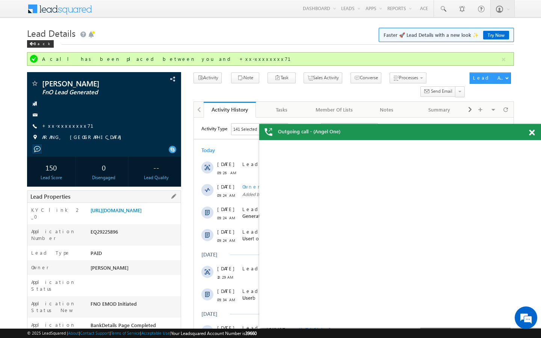
click at [158, 200] on div "Lead Properties" at bounding box center [104, 197] width 154 height 12
click at [142, 214] on link "https://angelbroking1-pk3em7sa.customui-test.leadsquared.com?leadId=6aeb4462-44…" at bounding box center [116, 210] width 51 height 6
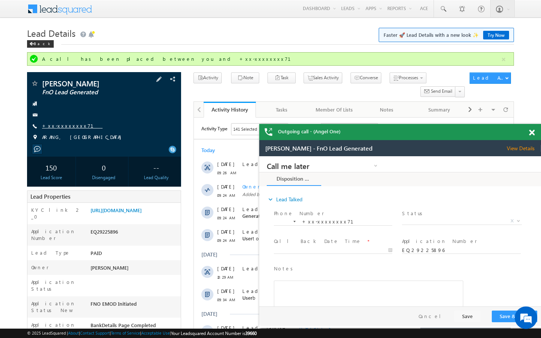
click at [69, 127] on link "+xx-xxxxxxxx71" at bounding box center [72, 126] width 61 height 6
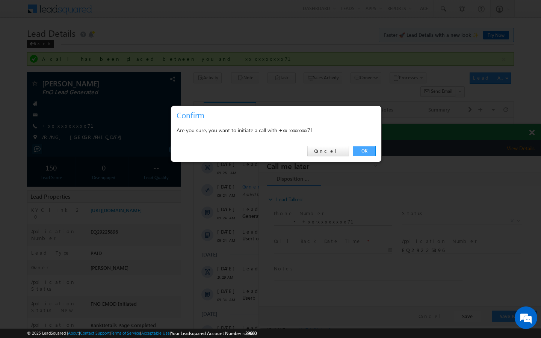
click at [362, 149] on link "OK" at bounding box center [364, 151] width 23 height 11
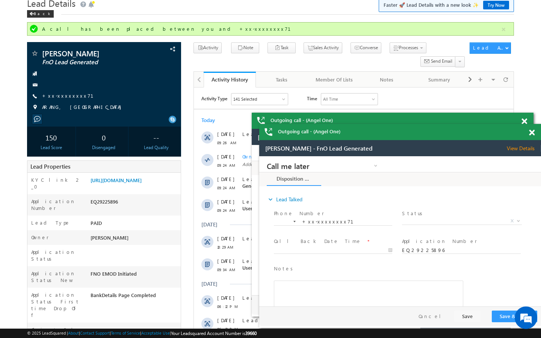
scroll to position [45, 0]
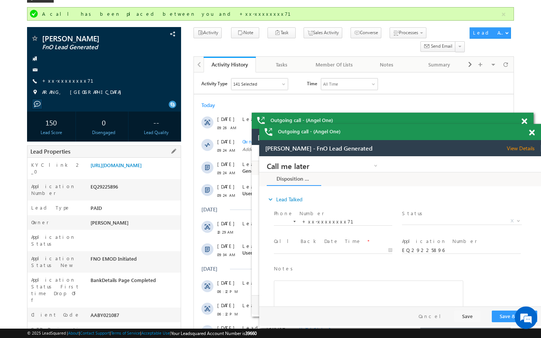
drag, startPoint x: 92, startPoint y: 295, endPoint x: 124, endPoint y: 295, distance: 32.0
click at [124, 312] on div "AABY021087" at bounding box center [135, 317] width 92 height 11
copy div "AABY021087"
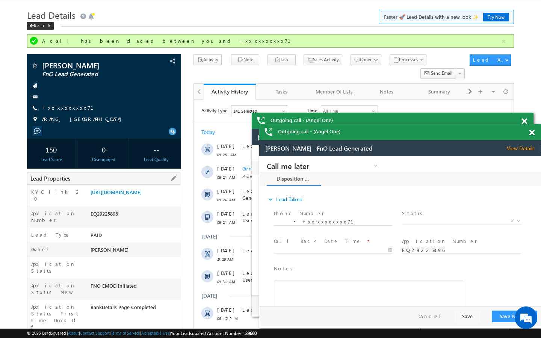
scroll to position [15, 0]
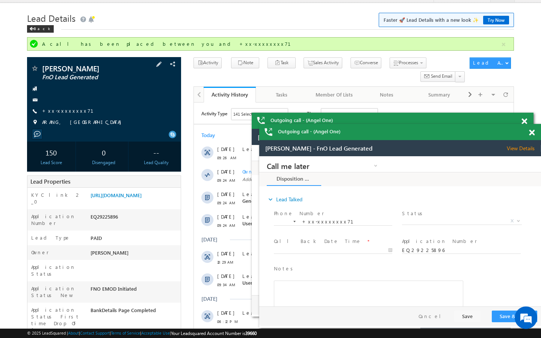
click at [63, 107] on div "Bhanu Sonwani FnO Lead Generated +xx-xxxxxxxx71 ARANG, CHHATTISGARH" at bounding box center [104, 97] width 147 height 65
click at [64, 109] on link "+xx-xxxxxxxx71" at bounding box center [72, 111] width 61 height 6
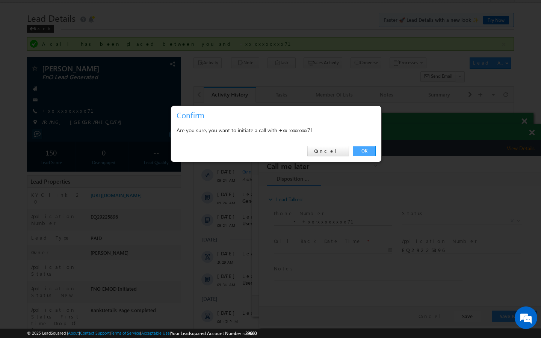
click at [366, 150] on link "OK" at bounding box center [364, 151] width 23 height 11
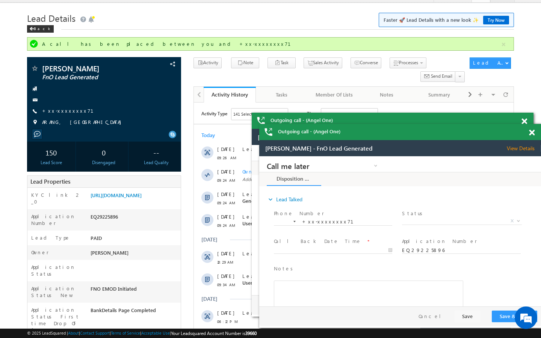
scroll to position [0, 0]
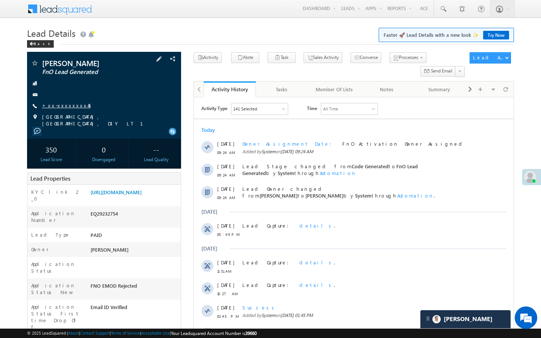
click at [75, 105] on link "+xx-xxxxxxxx45" at bounding box center [66, 105] width 49 height 6
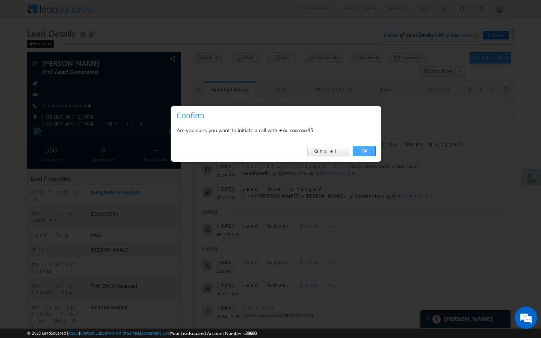
click at [370, 151] on link "OK" at bounding box center [364, 151] width 23 height 11
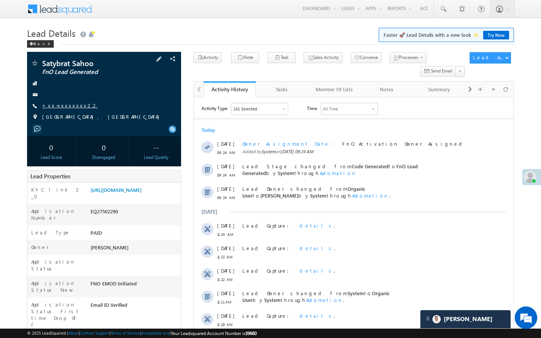
click at [68, 106] on link "+xx-xxxxxxxx22" at bounding box center [70, 105] width 56 height 6
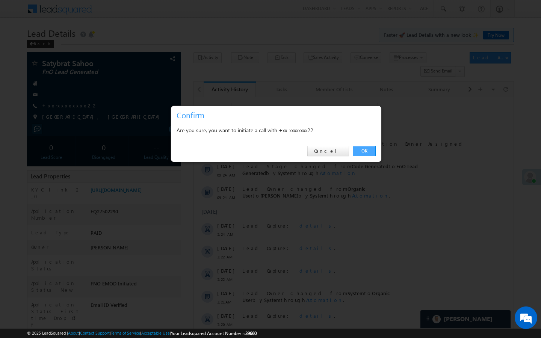
click at [368, 151] on link "OK" at bounding box center [364, 151] width 23 height 11
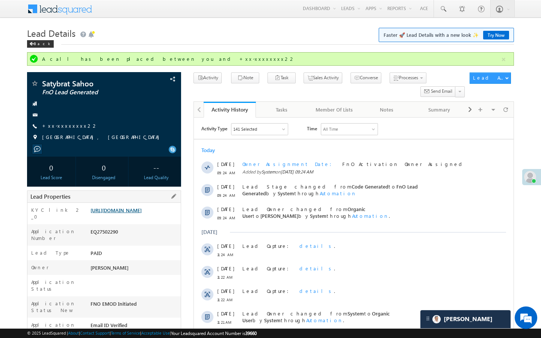
click at [142, 214] on link "https://angelbroking1-pk3em7sa.customui-test.leadsquared.com?leadId=db775f80-89…" at bounding box center [116, 210] width 51 height 6
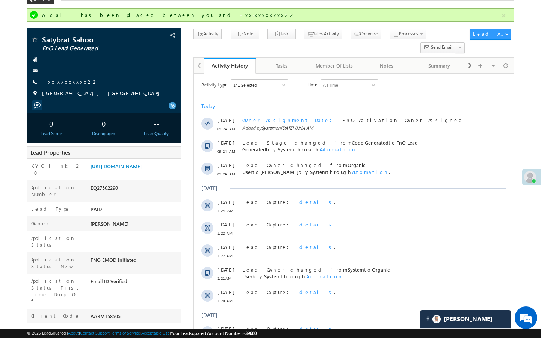
scroll to position [45, 0]
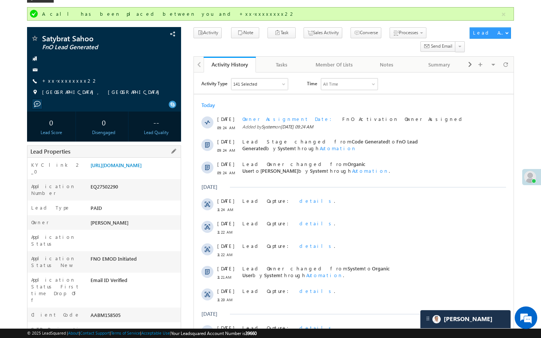
drag, startPoint x: 91, startPoint y: 294, endPoint x: 142, endPoint y: 294, distance: 51.1
click at [142, 312] on div "AABM158505" at bounding box center [135, 317] width 92 height 11
copy div "AABM158505"
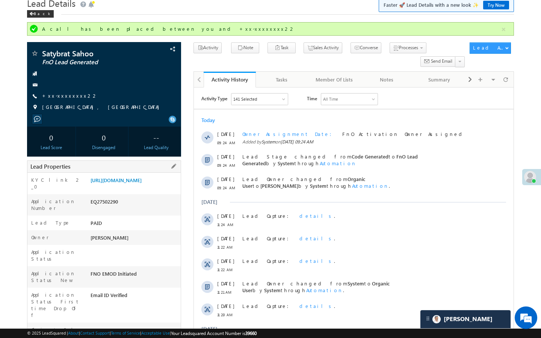
scroll to position [0, 0]
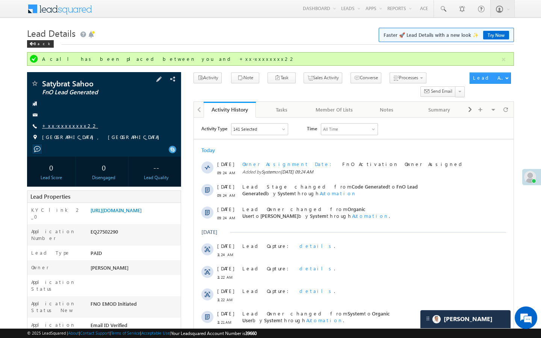
click at [71, 126] on link "+xx-xxxxxxxx22" at bounding box center [70, 126] width 56 height 6
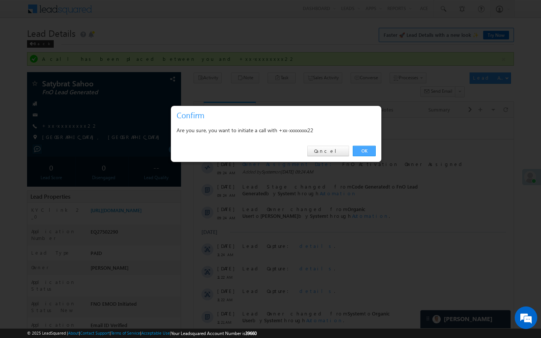
click at [365, 150] on link "OK" at bounding box center [364, 151] width 23 height 11
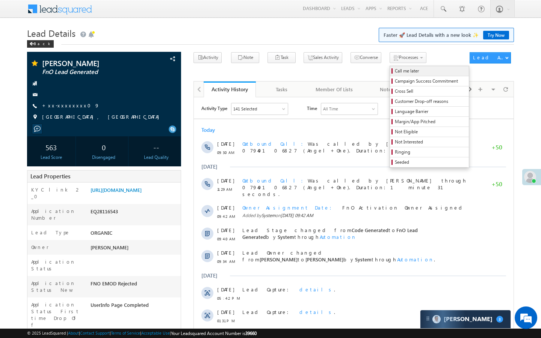
click at [395, 70] on span "Call me later" at bounding box center [430, 71] width 71 height 7
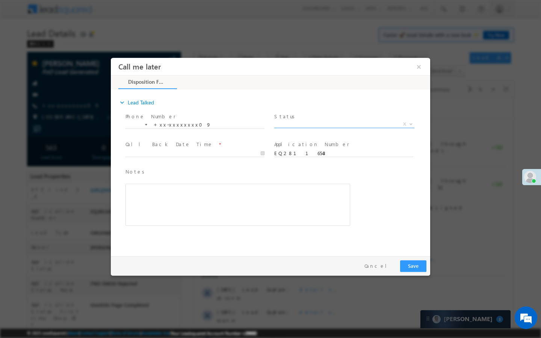
click at [364, 121] on span "X" at bounding box center [344, 125] width 140 height 8
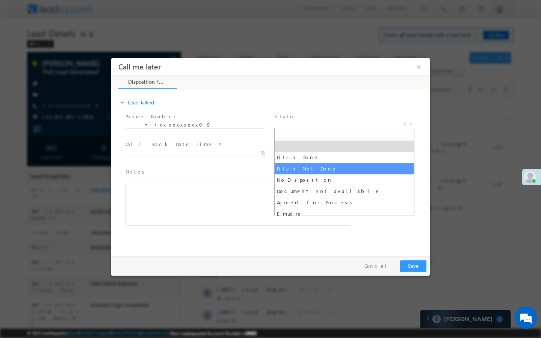
select select "Pitch Not Done"
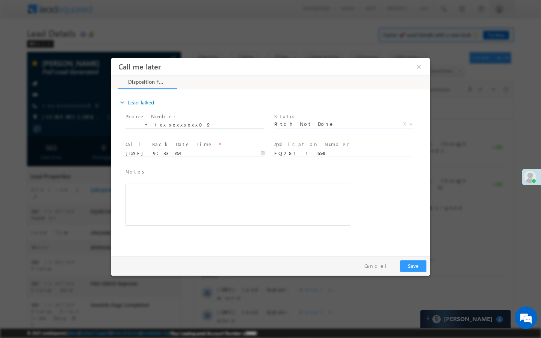
click at [250, 155] on input "09/23/25 9:33 AM" at bounding box center [195, 154] width 139 height 8
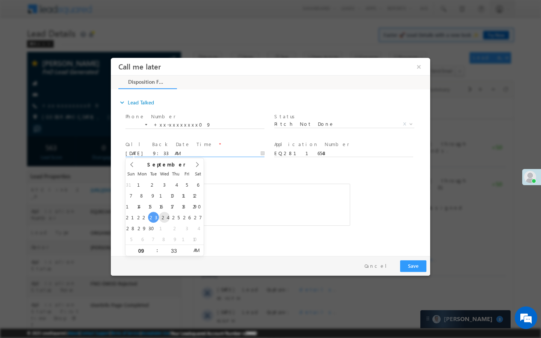
type input "09/24/25 9:33 AM"
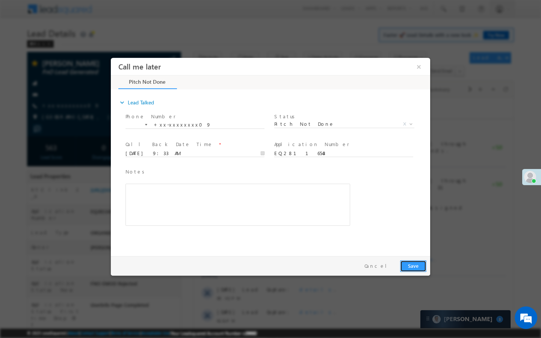
click at [421, 263] on button "Save" at bounding box center [413, 267] width 26 height 12
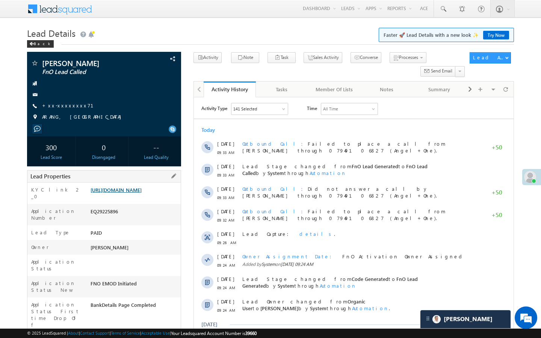
click at [140, 193] on link "https://angelbroking1-pk3em7sa.customui-test.leadsquared.com?leadId=6aeb4462-44…" at bounding box center [116, 190] width 51 height 6
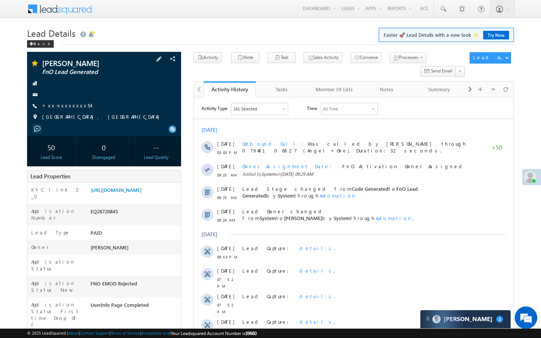
click at [67, 109] on span "+xx-xxxxxxxx54" at bounding box center [66, 106] width 49 height 8
click at [73, 105] on link "+xx-xxxxxxxx54" at bounding box center [66, 105] width 49 height 6
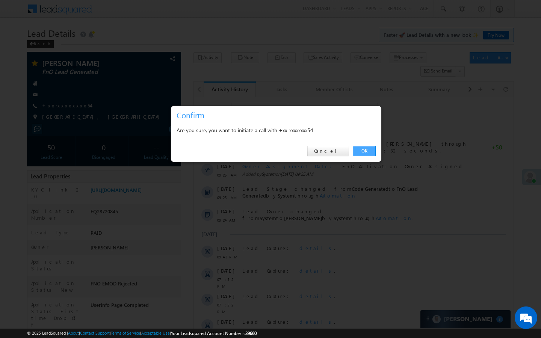
click at [376, 149] on link "OK" at bounding box center [364, 151] width 23 height 11
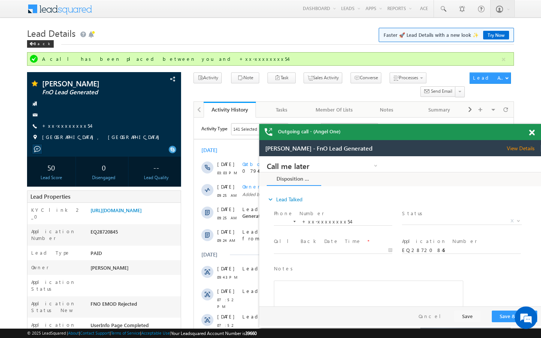
click at [532, 136] on div at bounding box center [536, 131] width 10 height 15
click at [533, 134] on span at bounding box center [532, 133] width 6 height 6
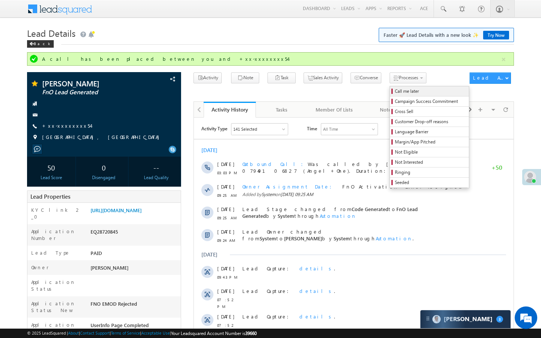
click at [395, 88] on span "Call me later" at bounding box center [430, 91] width 71 height 7
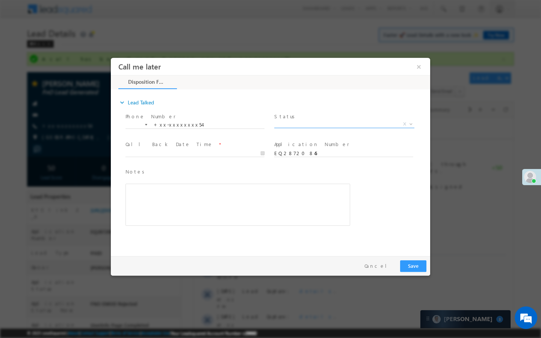
click at [340, 124] on span "X" at bounding box center [344, 125] width 140 height 8
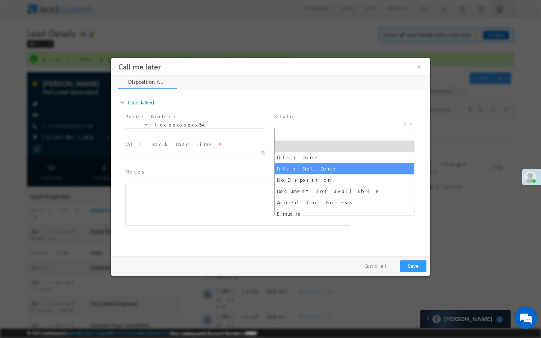
select select "Pitch Not Done"
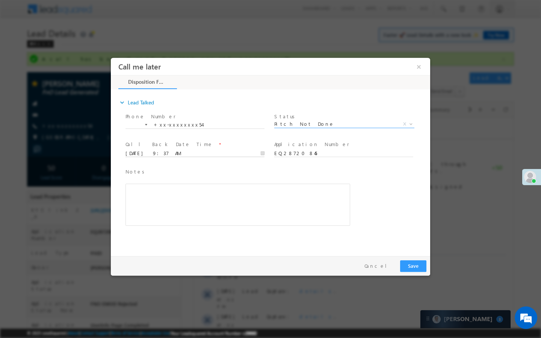
click at [253, 155] on input "09/23/25 9:37 AM" at bounding box center [195, 154] width 139 height 8
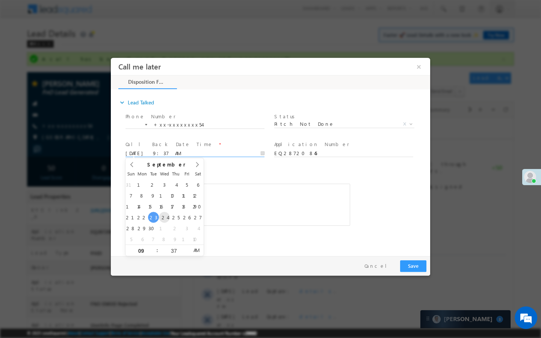
type input "09/24/25 9:37 AM"
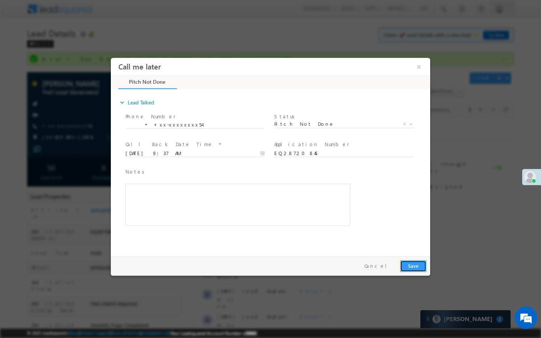
click at [414, 270] on button "Save" at bounding box center [413, 267] width 26 height 12
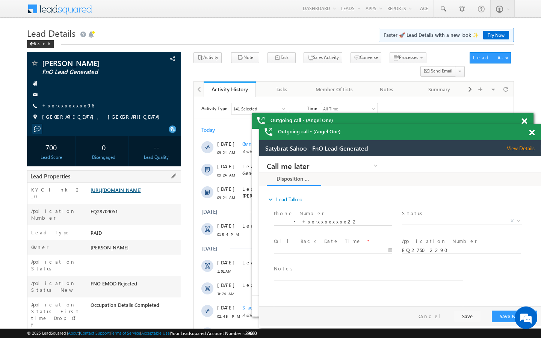
click at [128, 193] on link "https://angelbroking1-pk3em7sa.customui-test.leadsquared.com?leadId=a29f3849-27…" at bounding box center [116, 190] width 51 height 6
click at [62, 103] on link "+xx-xxxxxxxx96" at bounding box center [68, 105] width 52 height 6
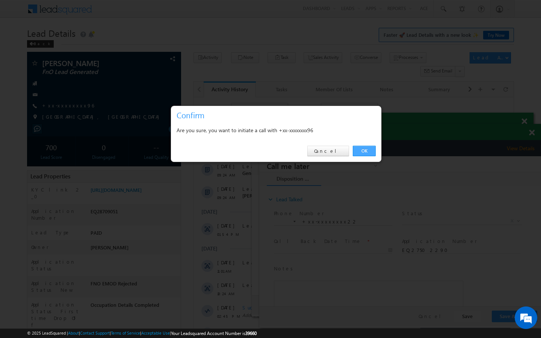
click at [366, 153] on link "OK" at bounding box center [364, 151] width 23 height 11
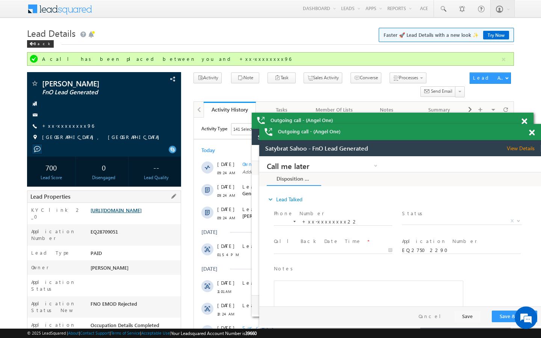
click at [120, 214] on link "https://angelbroking1-pk3em7sa.customui-test.leadsquared.com?leadId=a29f3849-27…" at bounding box center [116, 210] width 51 height 6
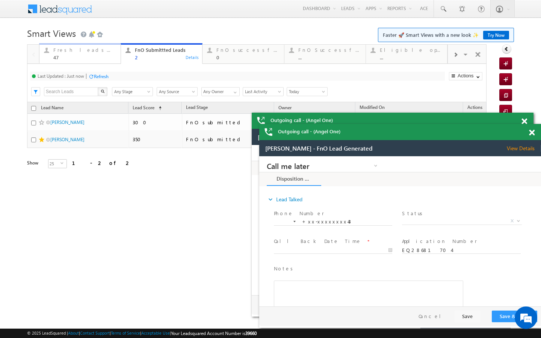
drag, startPoint x: 97, startPoint y: 54, endPoint x: 109, endPoint y: 73, distance: 23.0
click at [97, 54] on div "Fresh leads assigned 47" at bounding box center [84, 52] width 63 height 15
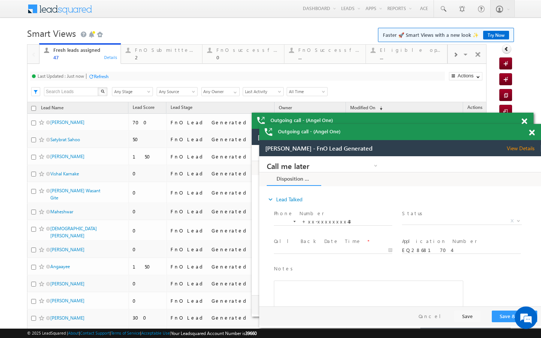
click at [103, 77] on div "Refresh" at bounding box center [101, 77] width 15 height 6
click at [143, 65] on div "Last Updated : Just now Refresh Refreshing... Search X Lead Stage Any Stage Any…" at bounding box center [257, 83] width 460 height 38
click at [144, 55] on div "2" at bounding box center [166, 58] width 63 height 6
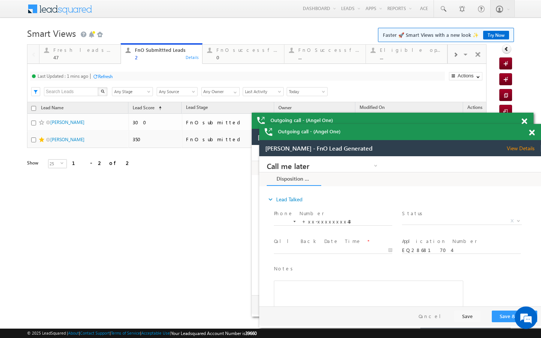
click at [102, 79] on div "Refresh" at bounding box center [105, 77] width 15 height 6
click at [108, 57] on div "47" at bounding box center [84, 58] width 63 height 6
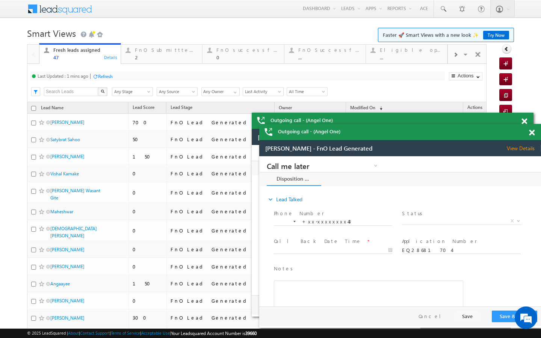
click at [111, 74] on div "Refresh" at bounding box center [105, 77] width 15 height 6
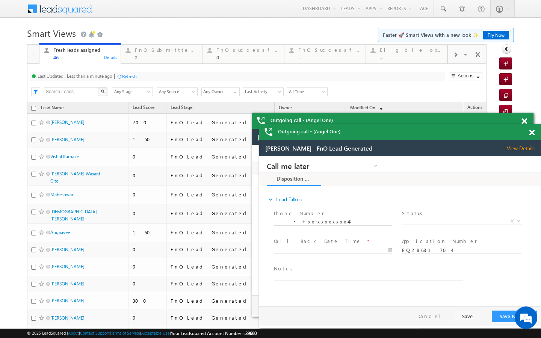
click at [139, 65] on div "Last Updated : Less than a minute ago Refresh Refreshing... Search X Lead Stage…" at bounding box center [257, 83] width 460 height 38
click at [134, 58] on div "FnO Submittted Leads 2 Details" at bounding box center [162, 52] width 80 height 15
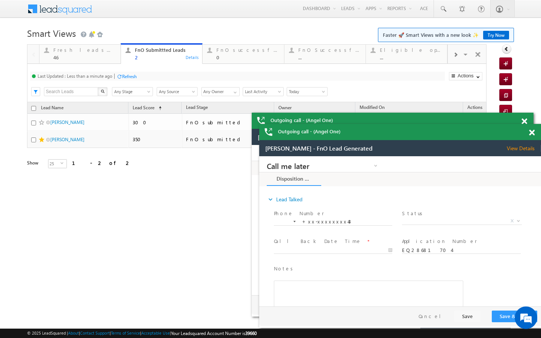
click at [133, 75] on div "Refresh" at bounding box center [129, 77] width 15 height 6
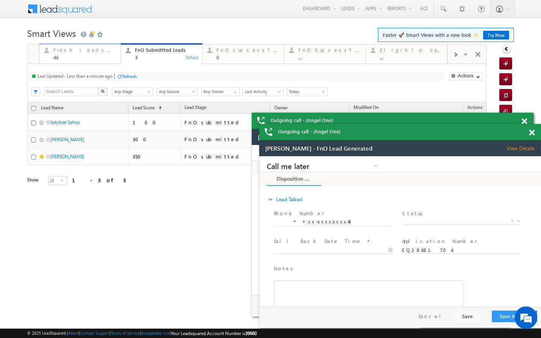
click at [110, 54] on div "Fresh leads assigned 46" at bounding box center [84, 52] width 63 height 15
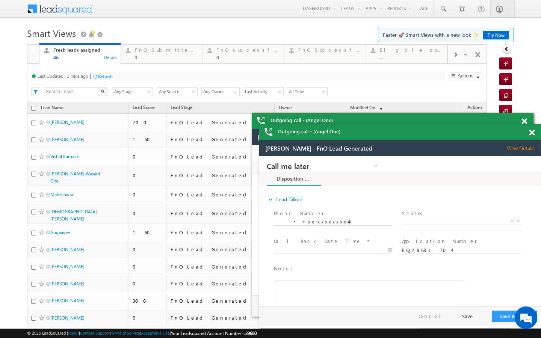
click at [109, 83] on div "Last Updated : 1 mins ago Refresh Refreshing... Search X Lead Stage Any Stage A…" at bounding box center [257, 83] width 460 height 38
click at [109, 78] on div "Refresh" at bounding box center [105, 77] width 15 height 6
click at [149, 56] on div "3" at bounding box center [166, 58] width 63 height 6
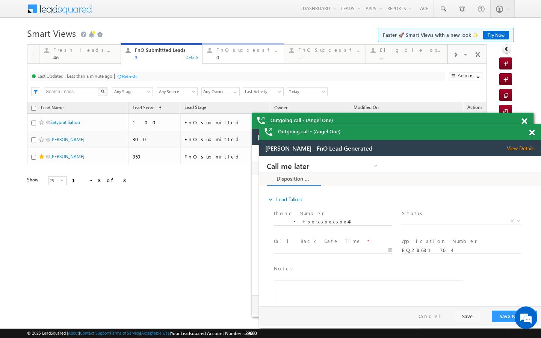
drag, startPoint x: 241, startPoint y: 54, endPoint x: 146, endPoint y: 77, distance: 97.6
click at [241, 54] on div "FnO successful today Leads 0" at bounding box center [248, 52] width 63 height 15
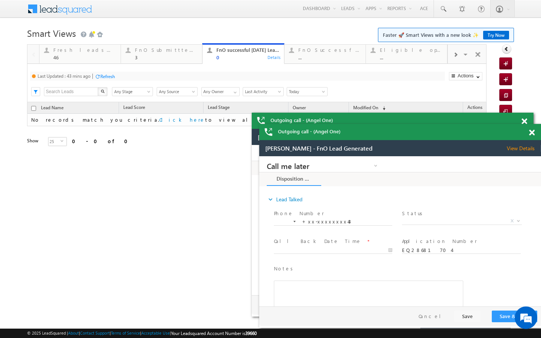
click at [118, 76] on div "Last Updated : 43 mins ago Refresh Refreshing..." at bounding box center [237, 76] width 415 height 9
click at [106, 79] on div "Refresh" at bounding box center [107, 77] width 15 height 6
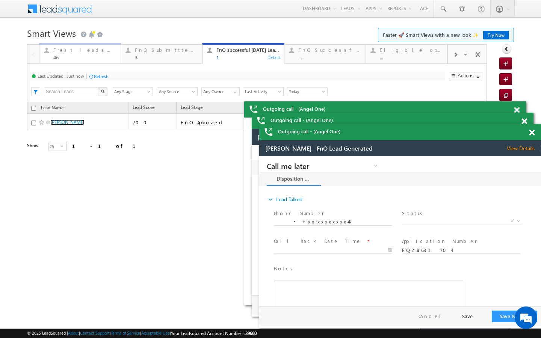
click at [107, 46] on div "Fresh leads assigned 46" at bounding box center [84, 52] width 63 height 15
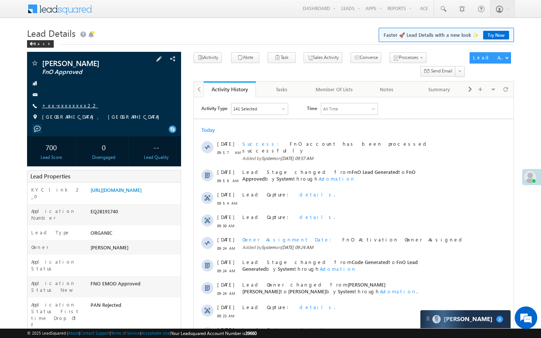
click at [68, 105] on link "+xx-xxxxxxxx22" at bounding box center [70, 105] width 56 height 6
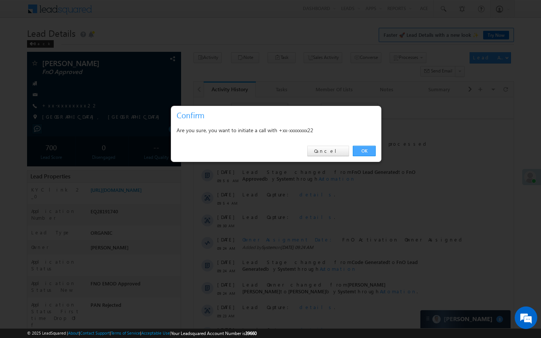
drag, startPoint x: 363, startPoint y: 151, endPoint x: 168, endPoint y: 67, distance: 211.8
click at [363, 151] on link "OK" at bounding box center [364, 151] width 23 height 11
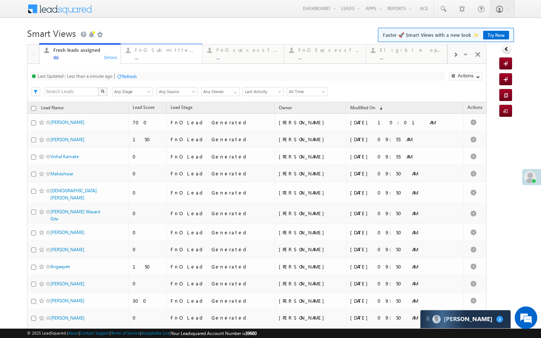
click at [158, 52] on div "FnO Submittted Leads" at bounding box center [166, 50] width 63 height 6
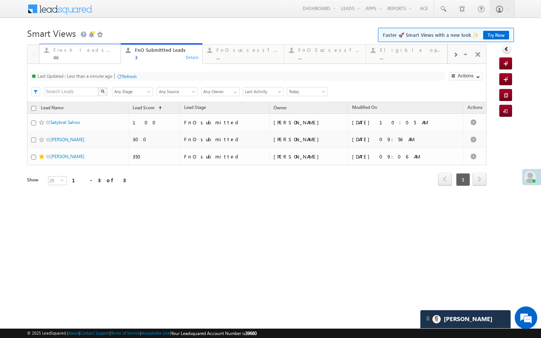
drag, startPoint x: 102, startPoint y: 56, endPoint x: 113, endPoint y: 76, distance: 22.7
click at [102, 56] on div "46" at bounding box center [84, 58] width 63 height 6
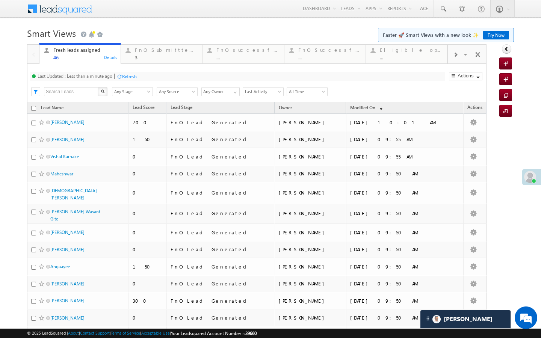
click at [117, 74] on div "Last Updated : Less than a minute ago Refresh Refreshing..." at bounding box center [237, 76] width 415 height 9
click at [124, 74] on div "Refresh" at bounding box center [129, 77] width 15 height 6
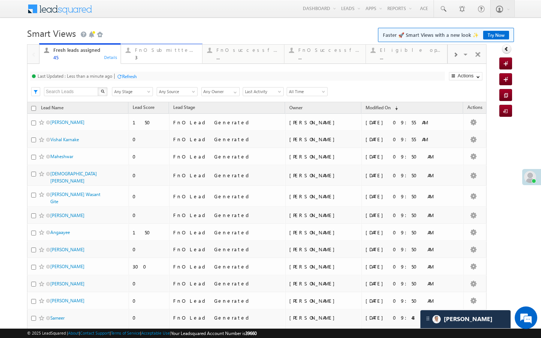
drag, startPoint x: 142, startPoint y: 52, endPoint x: 128, endPoint y: 62, distance: 16.8
click at [142, 52] on div "FnO Submittted Leads" at bounding box center [166, 50] width 63 height 6
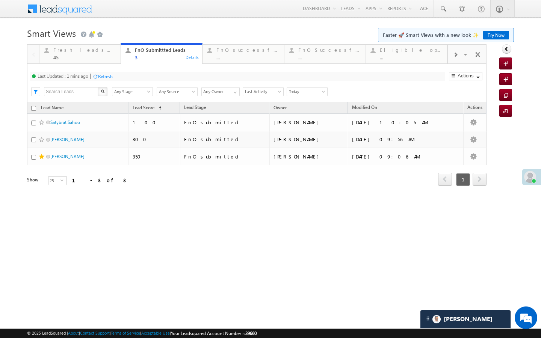
click at [104, 77] on div "Refresh" at bounding box center [105, 77] width 15 height 6
click at [228, 68] on div "Last Updated : Just now Refresh Refreshing... Search X Lead Stage Any Stage Any…" at bounding box center [257, 83] width 460 height 38
click at [229, 60] on div "..." at bounding box center [248, 58] width 63 height 6
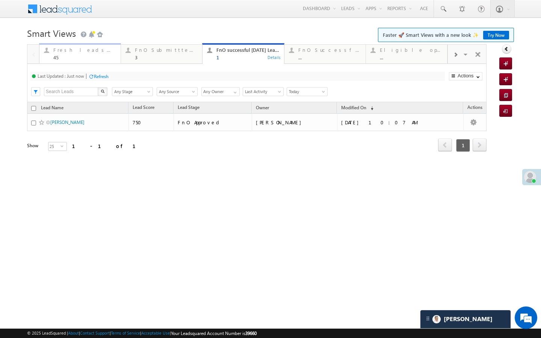
click at [111, 61] on link "Fresh leads assigned 45 Details" at bounding box center [80, 53] width 82 height 20
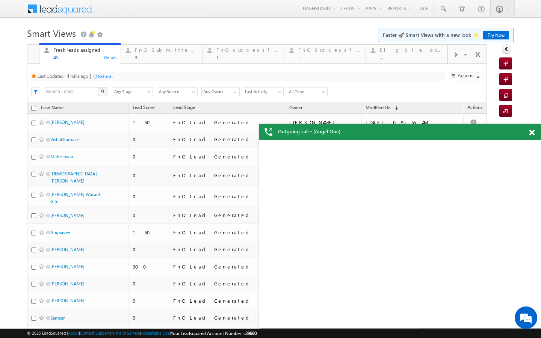
click at [104, 74] on div "Refresh" at bounding box center [105, 77] width 15 height 6
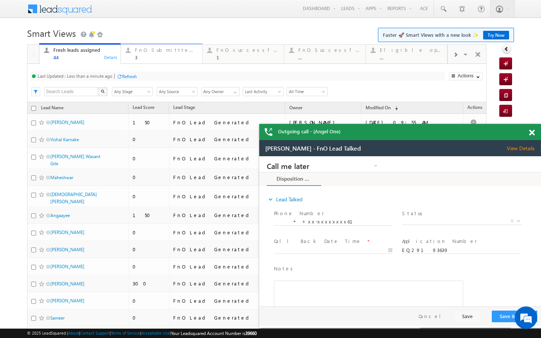
drag, startPoint x: 137, startPoint y: 53, endPoint x: 114, endPoint y: 80, distance: 34.9
click at [137, 53] on div "FnO Submittted Leads 3" at bounding box center [166, 52] width 63 height 15
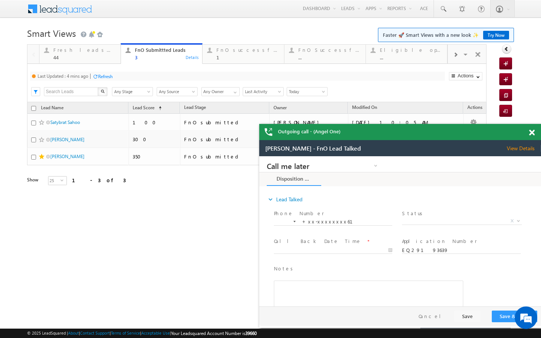
click at [108, 76] on div "Refresh" at bounding box center [105, 77] width 15 height 6
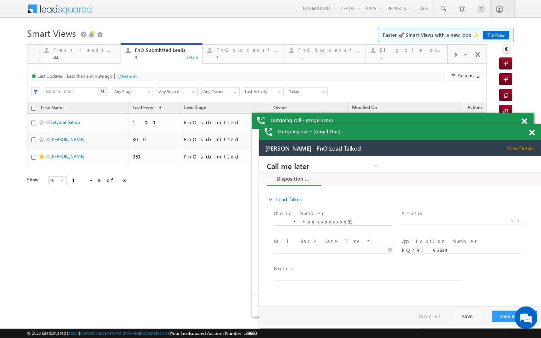
click at [453, 55] on span at bounding box center [455, 55] width 5 height 6
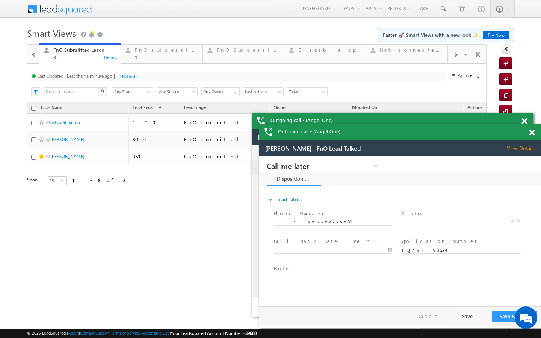
click at [453, 55] on span at bounding box center [455, 55] width 5 height 6
click at [455, 55] on span at bounding box center [455, 55] width 5 height 6
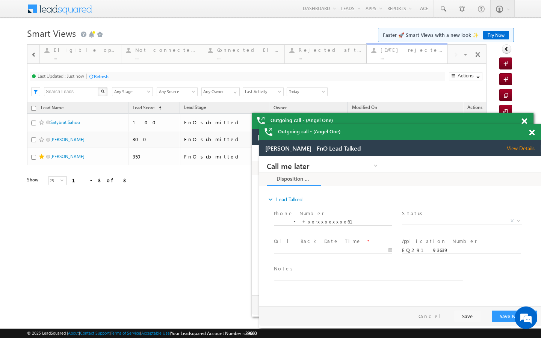
click at [422, 58] on div "..." at bounding box center [412, 58] width 62 height 6
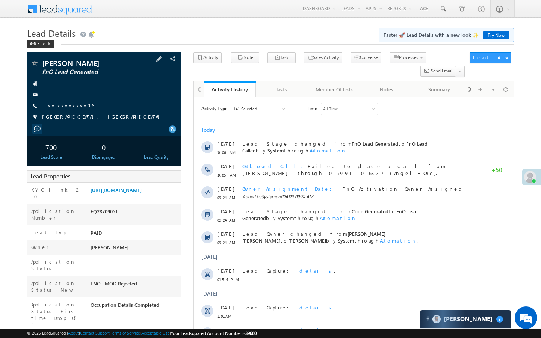
click at [59, 110] on div "[PERSON_NAME] FnO Lead Generated +xx-xxxxxxxx96" at bounding box center [104, 91] width 147 height 65
click at [68, 107] on link "+xx-xxxxxxxx96" at bounding box center [68, 105] width 52 height 6
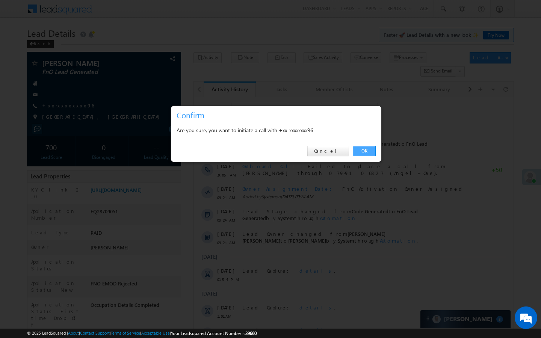
click at [362, 146] on link "OK" at bounding box center [364, 151] width 23 height 11
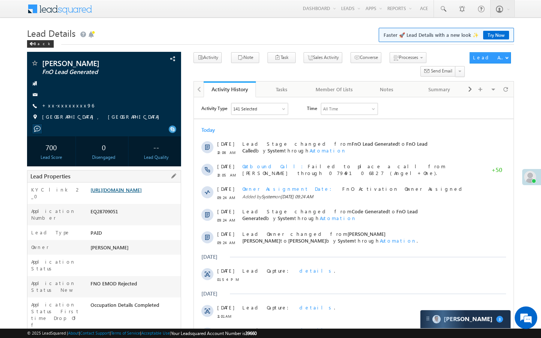
click at [134, 193] on link "[URL][DOMAIN_NAME]" at bounding box center [116, 190] width 51 height 6
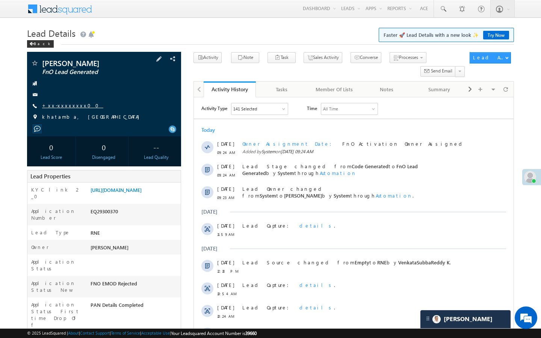
click at [65, 106] on link "+xx-xxxxxxxx00" at bounding box center [72, 105] width 61 height 6
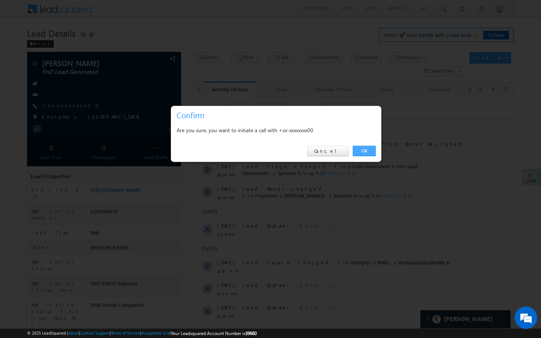
click at [363, 149] on link "OK" at bounding box center [364, 151] width 23 height 11
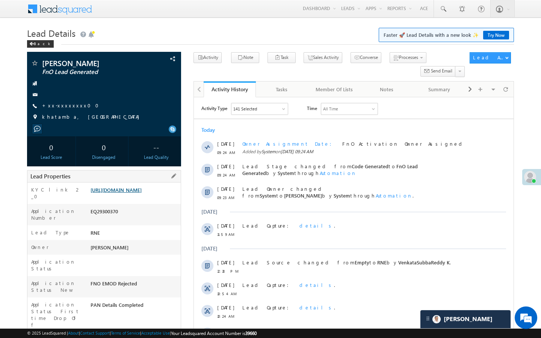
click at [142, 193] on link "https://angelbroking1-pk3em7sa.customui-test.leadsquared.com?leadId=45c5c712-f0…" at bounding box center [116, 190] width 51 height 6
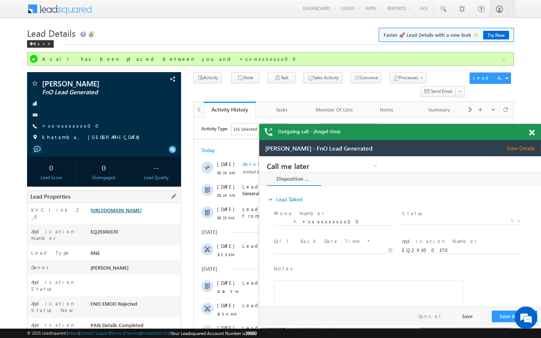
click at [125, 214] on link "https://angelbroking1-pk3em7sa.customui-test.leadsquared.com?leadId=45c5c712-f0…" at bounding box center [116, 210] width 51 height 6
click at [65, 127] on link "+xx-xxxxxxxx00" at bounding box center [72, 126] width 61 height 6
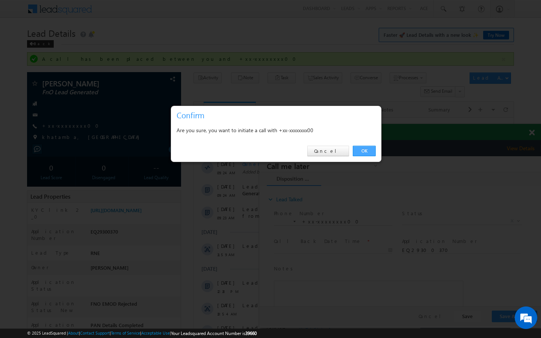
click at [368, 153] on link "OK" at bounding box center [364, 151] width 23 height 11
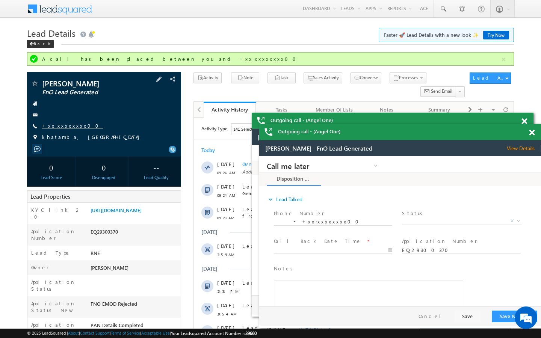
click at [64, 124] on link "+xx-xxxxxxxx00" at bounding box center [72, 126] width 61 height 6
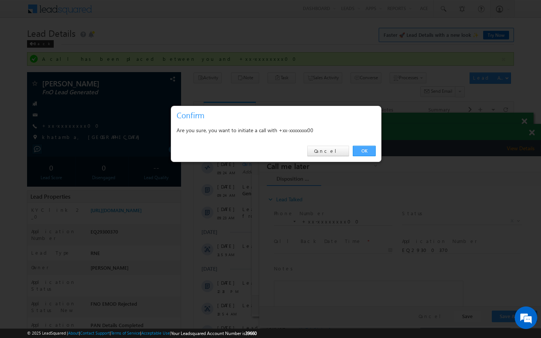
click at [368, 150] on link "OK" at bounding box center [364, 151] width 23 height 11
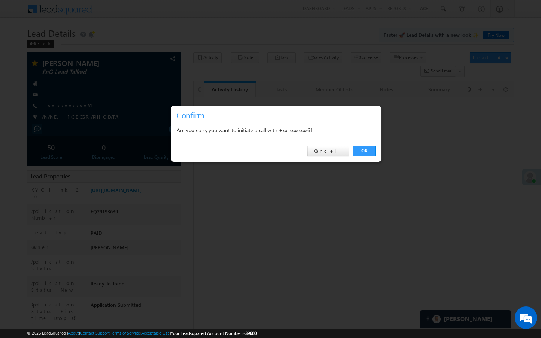
click at [364, 155] on link "OK" at bounding box center [364, 151] width 23 height 11
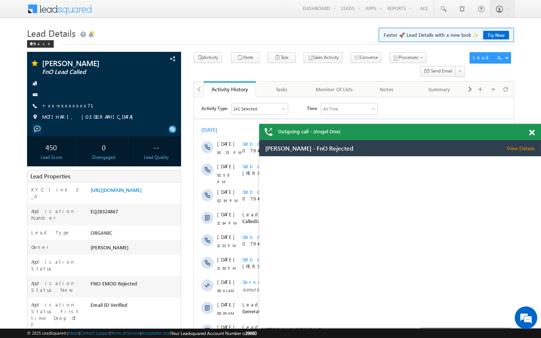
click at [61, 102] on div "[PERSON_NAME] FnO Lead Called +xx-xxxxxxxx71 [GEOGRAPHIC_DATA], [GEOGRAPHIC_DAT…" at bounding box center [104, 91] width 147 height 65
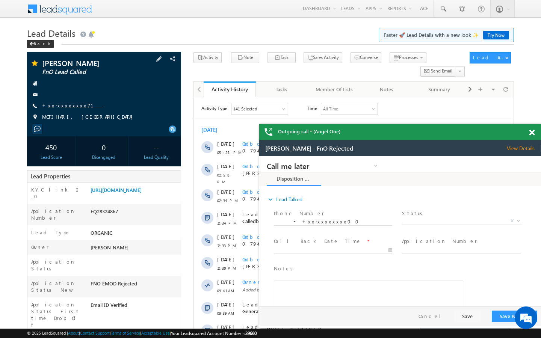
click at [70, 106] on link "+xx-xxxxxxxx71" at bounding box center [72, 105] width 61 height 6
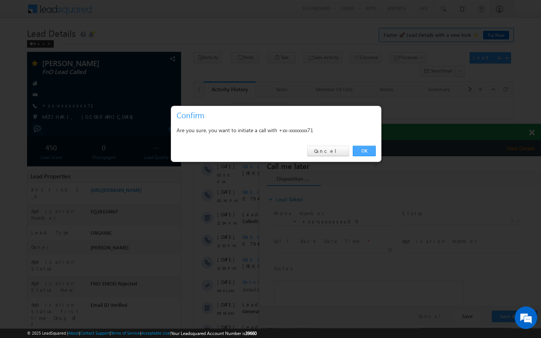
click at [368, 153] on link "OK" at bounding box center [364, 151] width 23 height 11
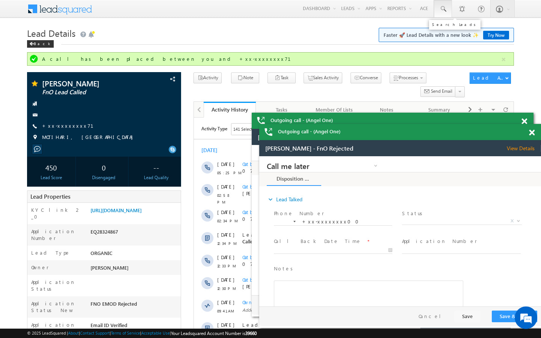
click at [444, 11] on span at bounding box center [444, 9] width 8 height 8
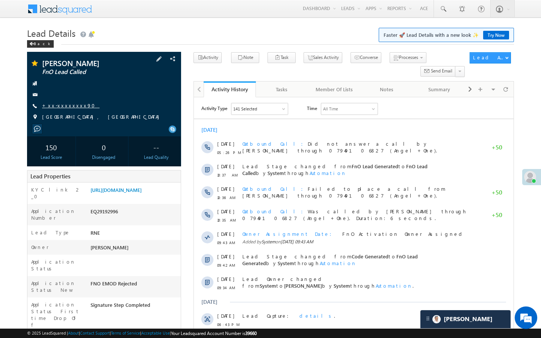
click at [69, 106] on link "+xx-xxxxxxxx90" at bounding box center [71, 105] width 58 height 6
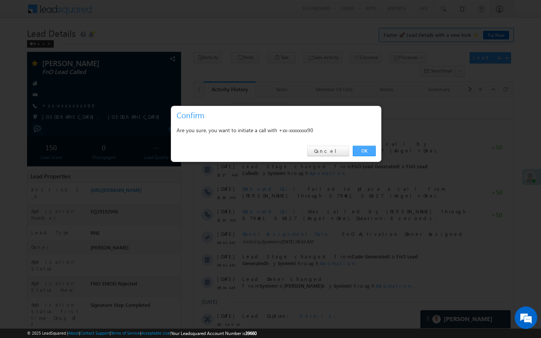
click at [356, 156] on link "OK" at bounding box center [364, 151] width 23 height 11
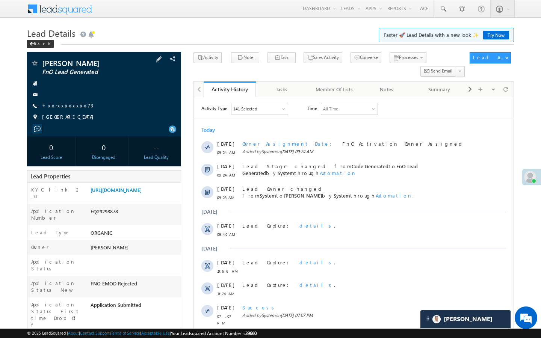
click at [70, 103] on link "+xx-xxxxxxxx73" at bounding box center [67, 105] width 51 height 6
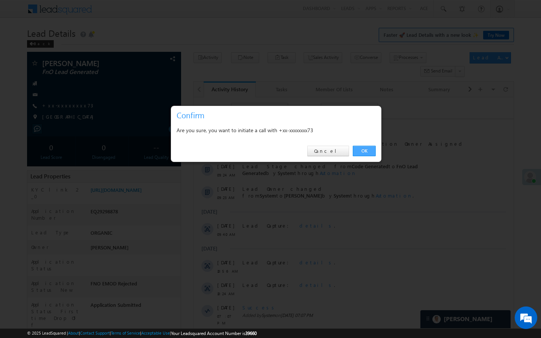
click at [365, 155] on link "OK" at bounding box center [364, 151] width 23 height 11
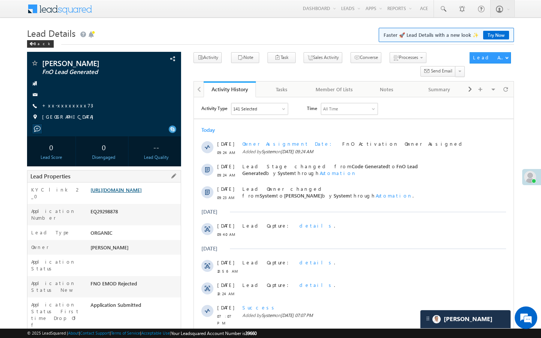
click at [142, 193] on link "[URL][DOMAIN_NAME]" at bounding box center [116, 190] width 51 height 6
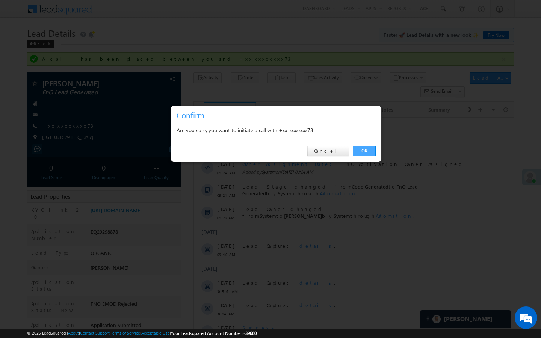
click at [362, 150] on link "OK" at bounding box center [364, 151] width 23 height 11
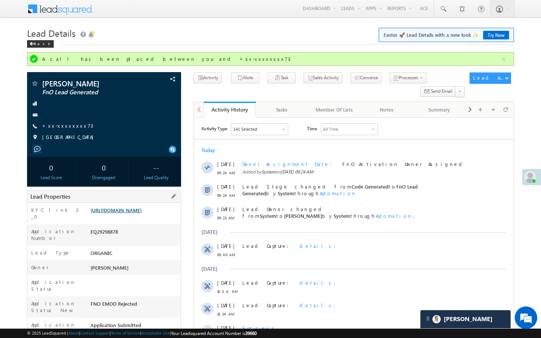
click at [142, 214] on link "[URL][DOMAIN_NAME]" at bounding box center [116, 210] width 51 height 6
click at [141, 217] on div "https://angelbroking1-pk3em7sa.customui-test.leadsquared.com?leadId=8d78d67f-b7…" at bounding box center [135, 212] width 92 height 11
click at [143, 217] on div "https://angelbroking1-pk3em7sa.customui-test.leadsquared.com?leadId=8d78d67f-b7…" at bounding box center [135, 212] width 92 height 11
click at [142, 214] on link "https://angelbroking1-pk3em7sa.customui-test.leadsquared.com?leadId=8d78d67f-b7…" at bounding box center [116, 210] width 51 height 6
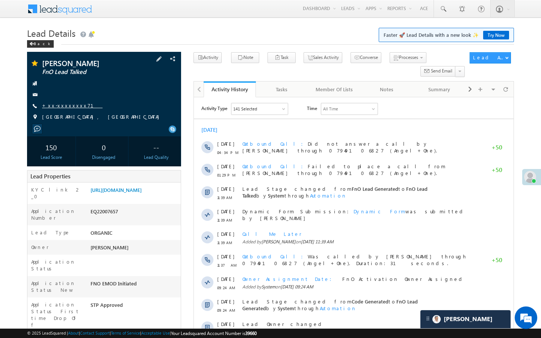
click at [69, 106] on link "+xx-xxxxxxxx71" at bounding box center [72, 105] width 61 height 6
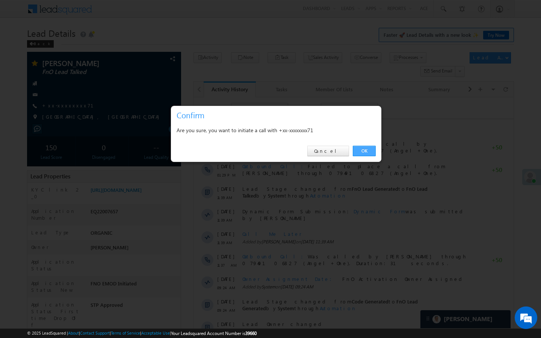
click at [370, 156] on link "OK" at bounding box center [364, 151] width 23 height 11
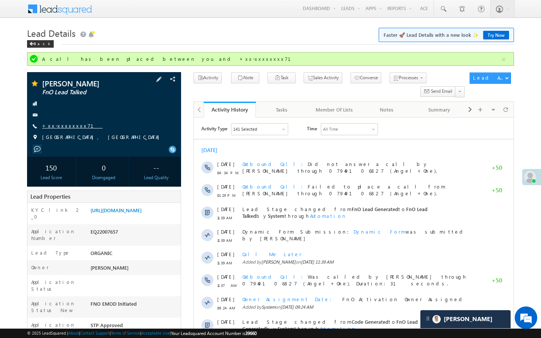
click at [68, 129] on link "+xx-xxxxxxxx71" at bounding box center [72, 126] width 61 height 6
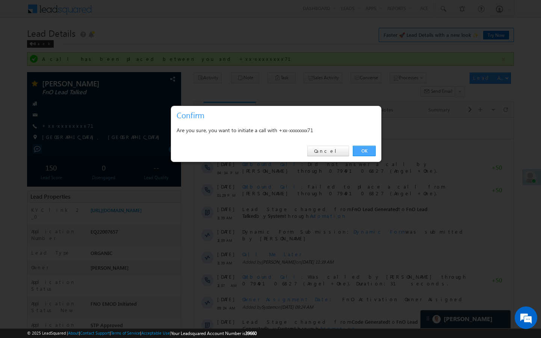
click at [365, 153] on link "OK" at bounding box center [364, 151] width 23 height 11
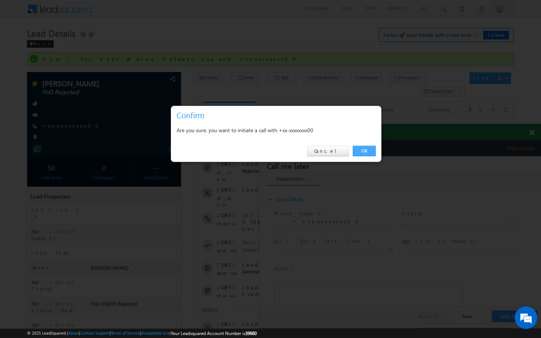
click at [368, 153] on link "OK" at bounding box center [364, 151] width 23 height 11
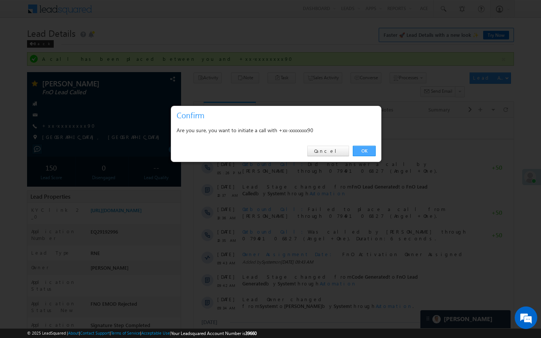
click at [364, 153] on link "OK" at bounding box center [364, 151] width 23 height 11
